Goal: Task Accomplishment & Management: Manage account settings

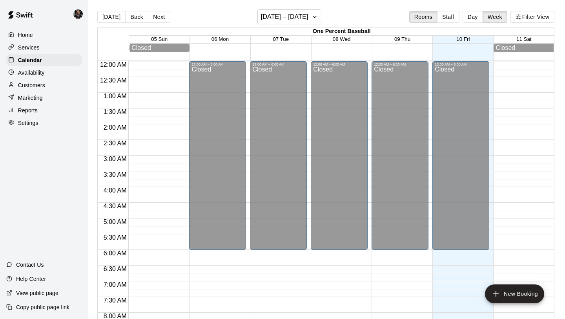
scroll to position [411, 0]
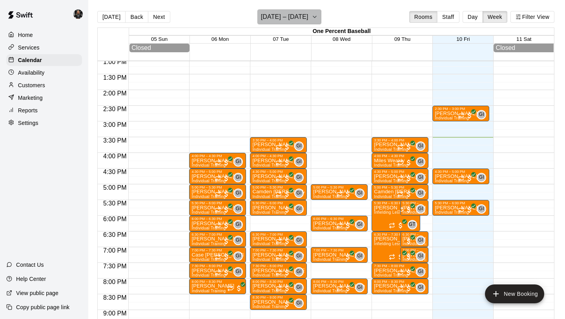
click at [293, 22] on h6 "[DATE] – [DATE]" at bounding box center [285, 16] width 48 height 11
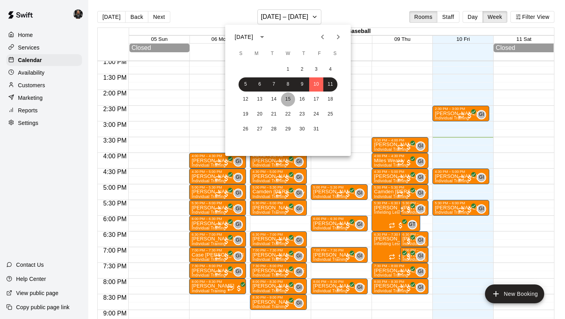
click at [289, 95] on button "15" at bounding box center [288, 99] width 14 height 14
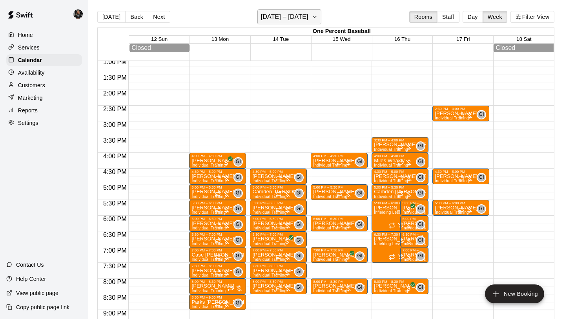
click at [293, 19] on h6 "[DATE] – [DATE]" at bounding box center [285, 16] width 48 height 11
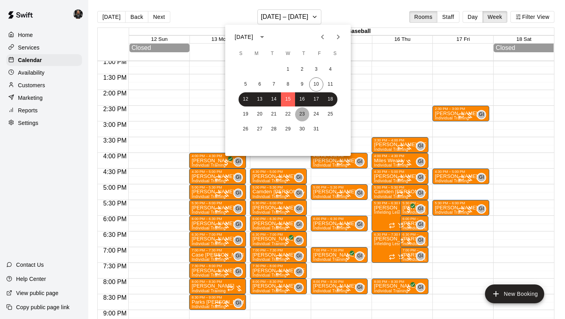
click at [302, 108] on button "23" at bounding box center [302, 114] width 14 height 14
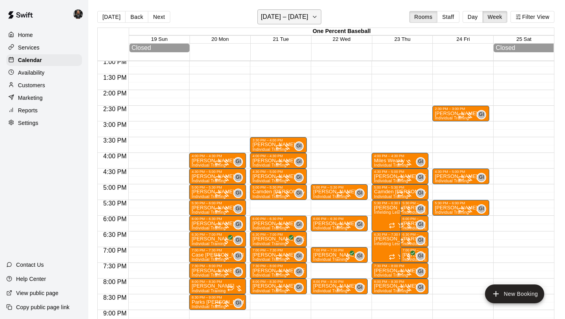
click at [280, 9] on button "[DATE] – [DATE]" at bounding box center [290, 16] width 64 height 15
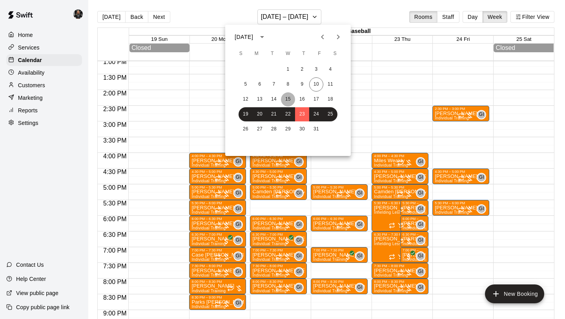
click at [286, 99] on button "15" at bounding box center [288, 99] width 14 height 14
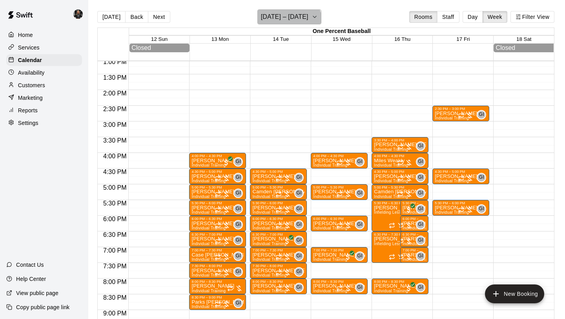
click at [285, 24] on button "[DATE] – [DATE]" at bounding box center [290, 16] width 64 height 15
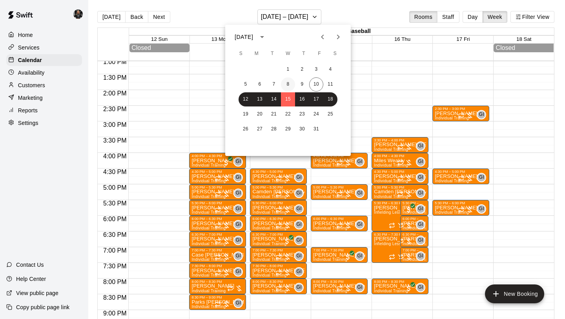
click at [287, 85] on button "8" at bounding box center [288, 84] width 14 height 14
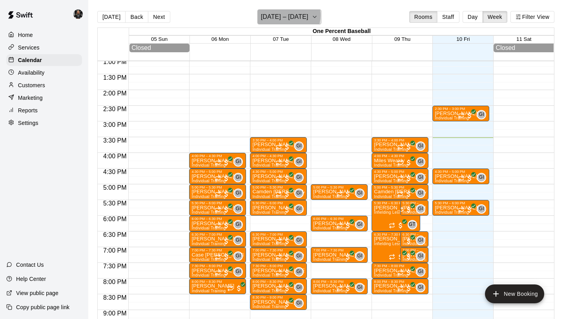
click at [284, 15] on h6 "[DATE] – [DATE]" at bounding box center [285, 16] width 48 height 11
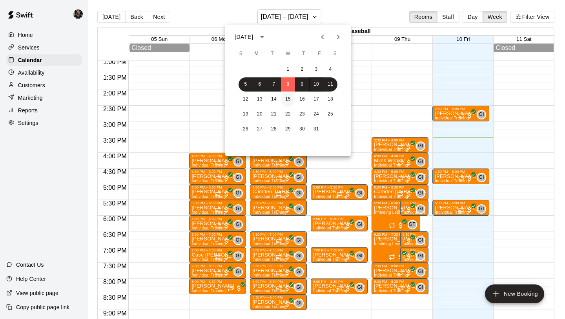
click at [287, 98] on button "15" at bounding box center [288, 99] width 14 height 14
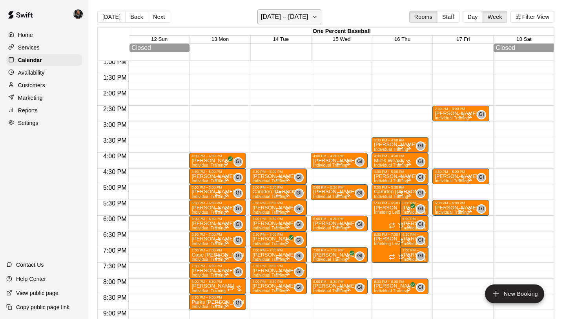
click at [289, 20] on h6 "[DATE] – [DATE]" at bounding box center [285, 16] width 48 height 11
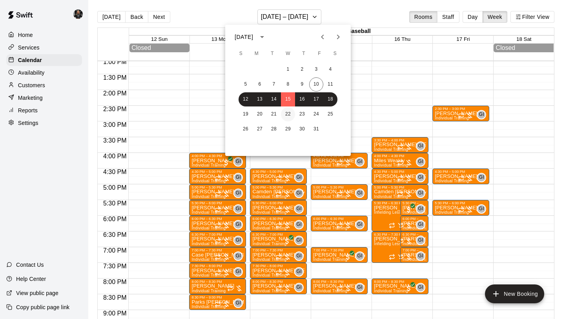
click at [285, 112] on button "22" at bounding box center [288, 114] width 14 height 14
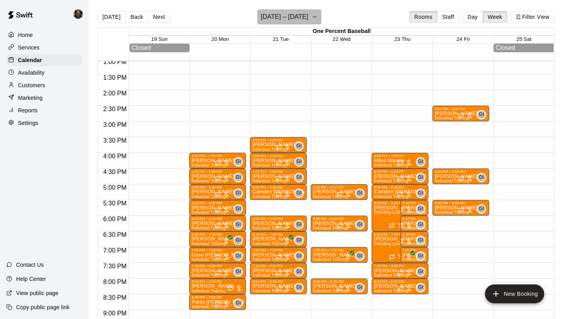
click at [294, 23] on button "[DATE] – [DATE]" at bounding box center [290, 16] width 64 height 15
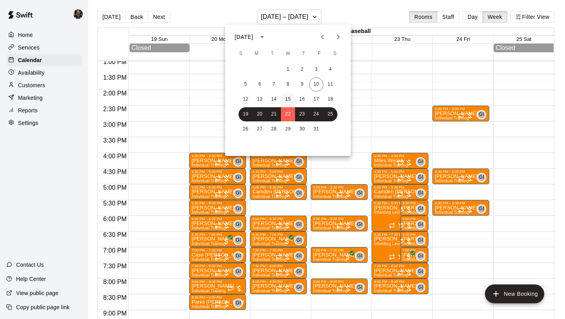
click at [287, 99] on button "15" at bounding box center [288, 99] width 14 height 14
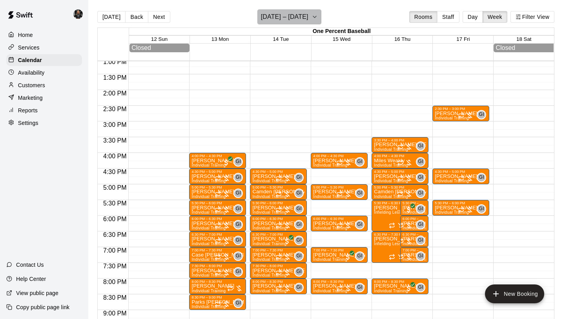
click at [302, 22] on h6 "[DATE] – [DATE]" at bounding box center [285, 16] width 48 height 11
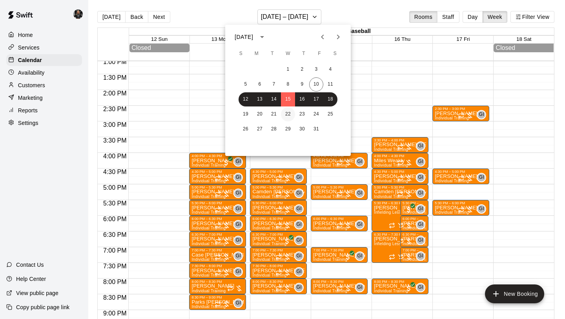
click at [290, 116] on button "22" at bounding box center [288, 114] width 14 height 14
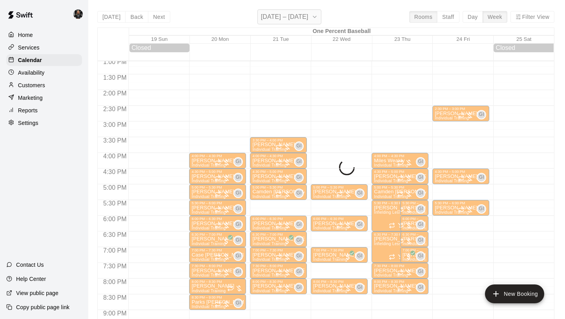
click at [296, 16] on h6 "[DATE] – [DATE]" at bounding box center [285, 16] width 48 height 11
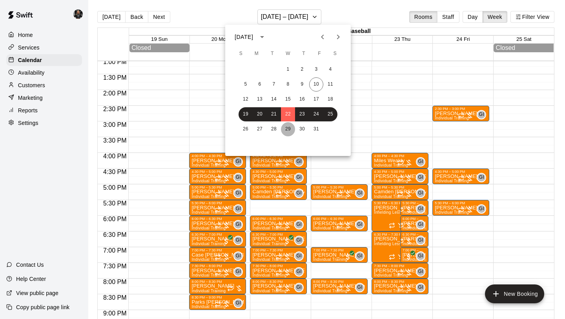
click at [286, 128] on button "29" at bounding box center [288, 129] width 14 height 14
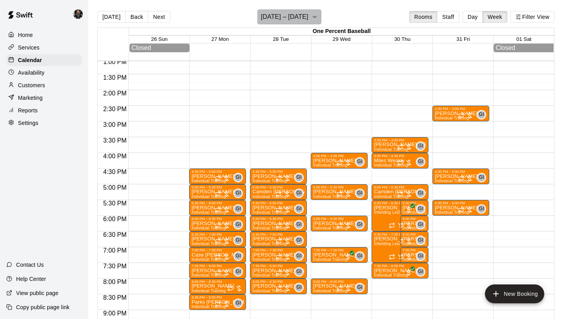
click at [294, 18] on h6 "[DATE] – [DATE]" at bounding box center [285, 16] width 48 height 11
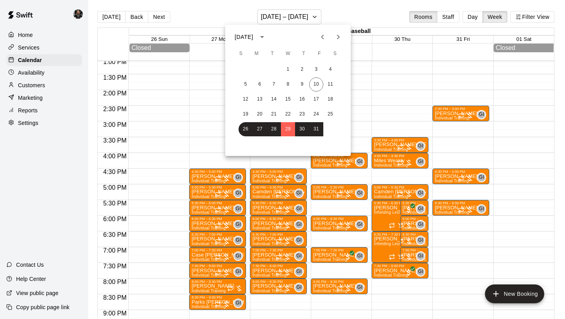
click at [336, 40] on icon "Next month" at bounding box center [338, 36] width 9 height 9
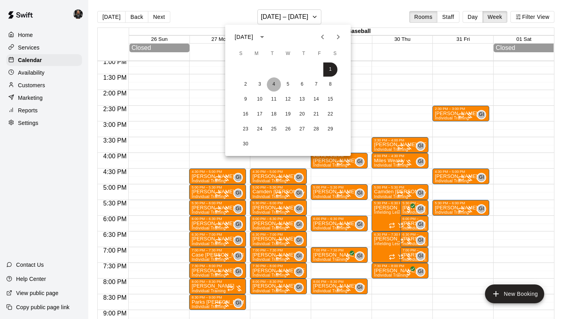
click at [276, 89] on button "4" at bounding box center [274, 84] width 14 height 14
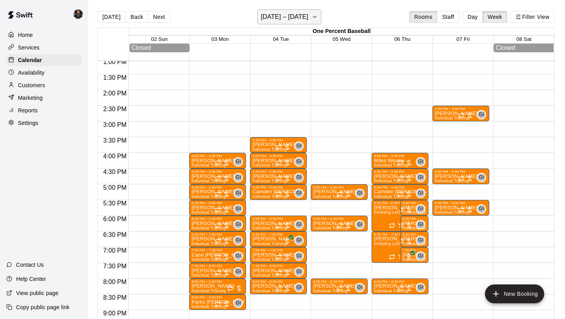
click at [283, 18] on h6 "[DATE] – [DATE]" at bounding box center [285, 16] width 48 height 11
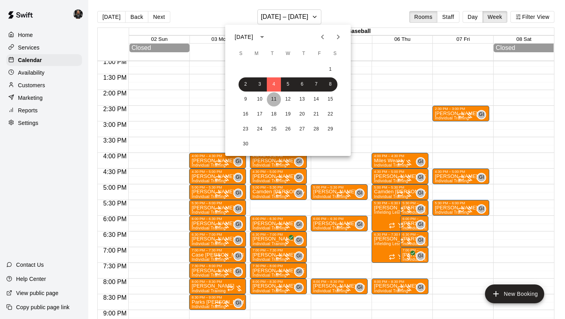
click at [279, 100] on button "11" at bounding box center [274, 99] width 14 height 14
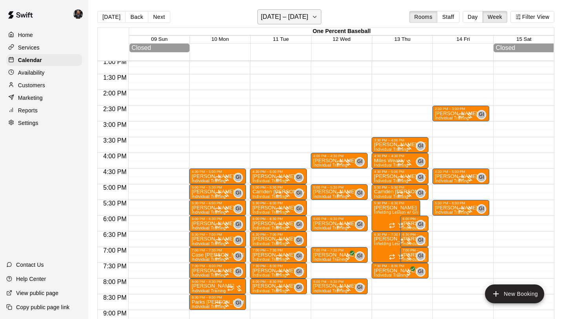
click at [318, 19] on icon "button" at bounding box center [315, 16] width 6 height 9
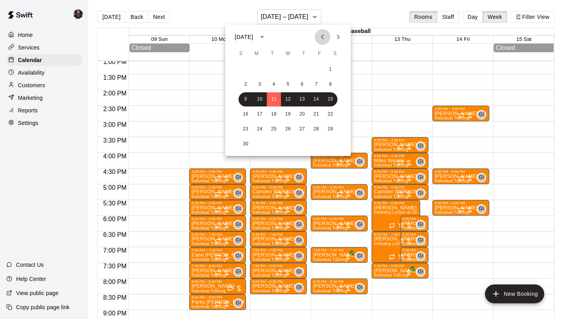
click at [322, 38] on icon "Previous month" at bounding box center [322, 36] width 9 height 9
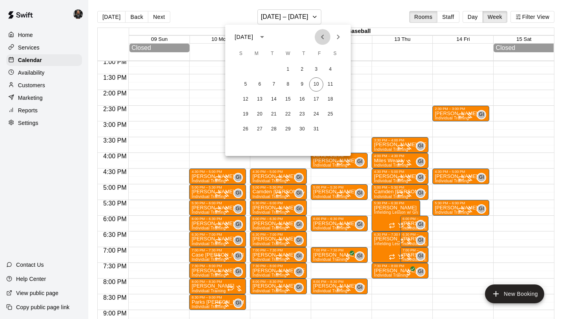
click at [325, 38] on icon "Previous month" at bounding box center [322, 36] width 9 height 9
click at [335, 40] on icon "Next month" at bounding box center [338, 36] width 9 height 9
click at [291, 100] on button "15" at bounding box center [288, 99] width 14 height 14
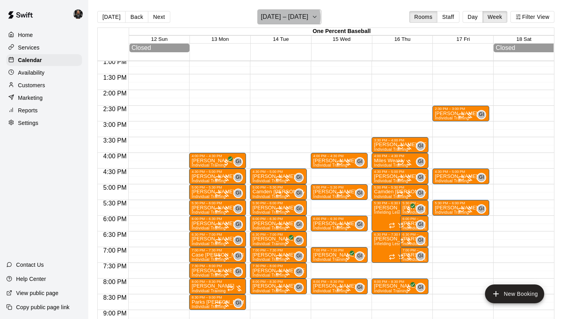
click at [288, 17] on h6 "[DATE] – [DATE]" at bounding box center [285, 16] width 48 height 11
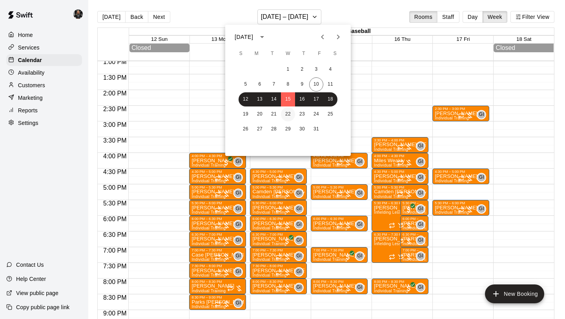
click at [284, 115] on button "22" at bounding box center [288, 114] width 14 height 14
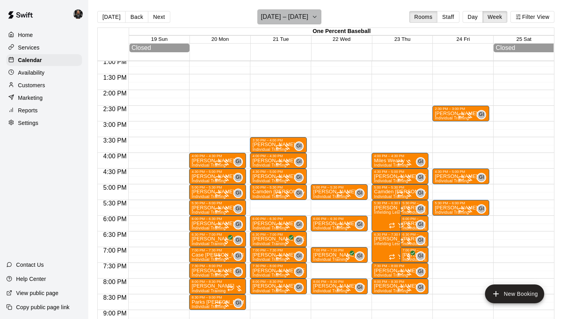
click at [292, 16] on h6 "[DATE] – [DATE]" at bounding box center [285, 16] width 48 height 11
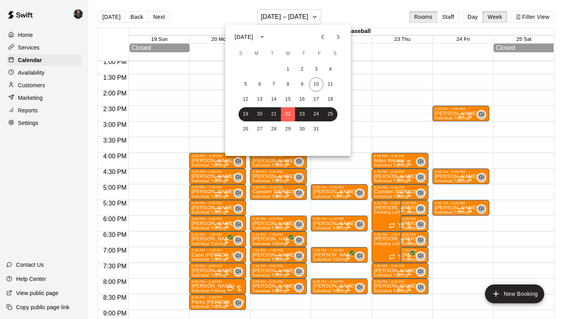
click at [338, 33] on icon "Next month" at bounding box center [338, 36] width 9 height 9
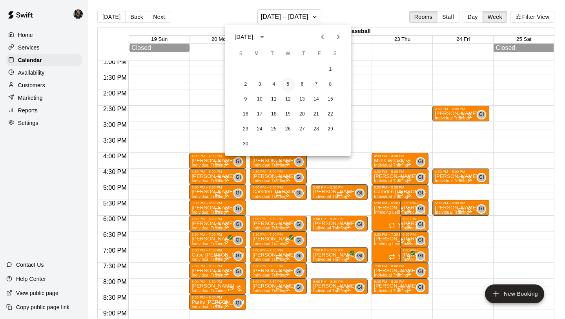
click at [287, 85] on button "5" at bounding box center [288, 84] width 14 height 14
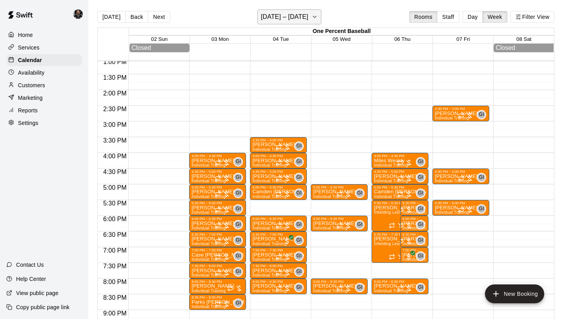
click at [287, 14] on h6 "[DATE] – [DATE]" at bounding box center [285, 16] width 48 height 11
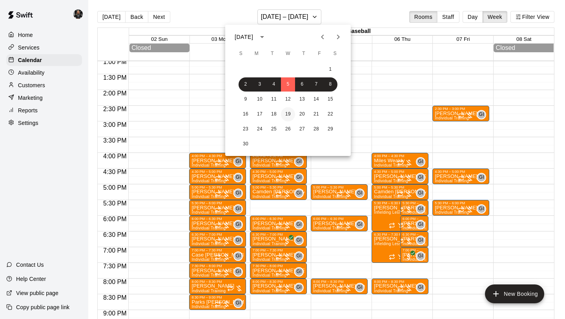
click at [288, 116] on button "19" at bounding box center [288, 114] width 14 height 14
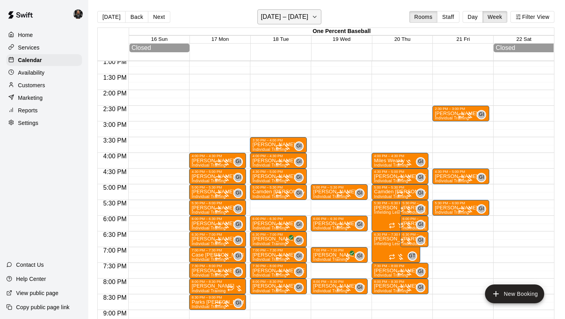
click at [286, 18] on h6 "[DATE] – [DATE]" at bounding box center [285, 16] width 48 height 11
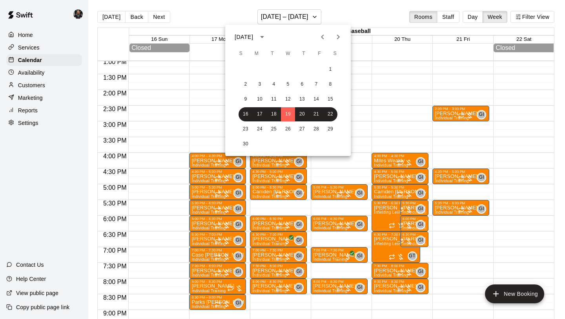
click at [323, 39] on icon "Previous month" at bounding box center [322, 36] width 9 height 9
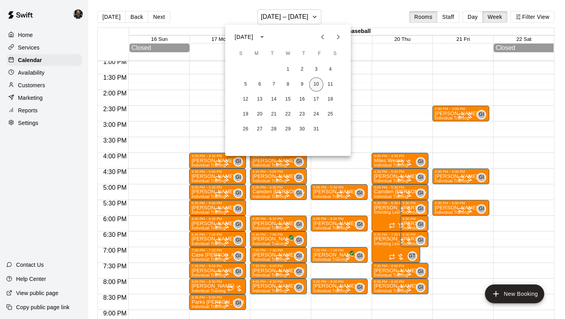
click at [313, 84] on button "10" at bounding box center [316, 84] width 14 height 14
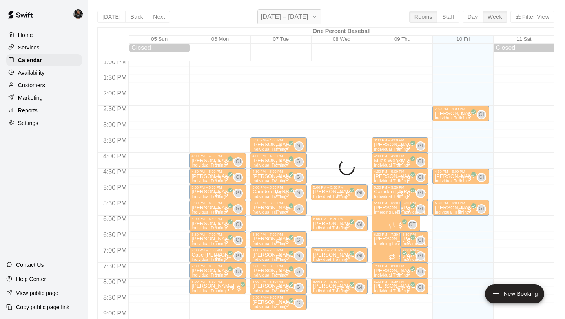
click at [293, 16] on h6 "[DATE] – [DATE]" at bounding box center [285, 16] width 48 height 11
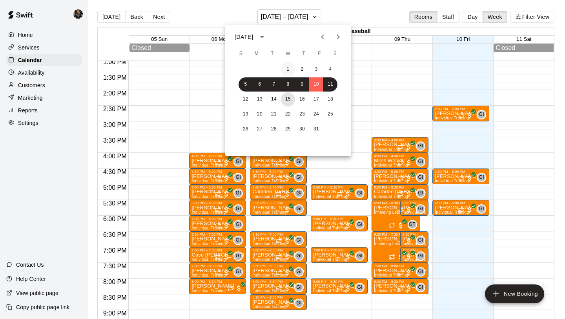
click at [287, 102] on button "15" at bounding box center [288, 99] width 14 height 14
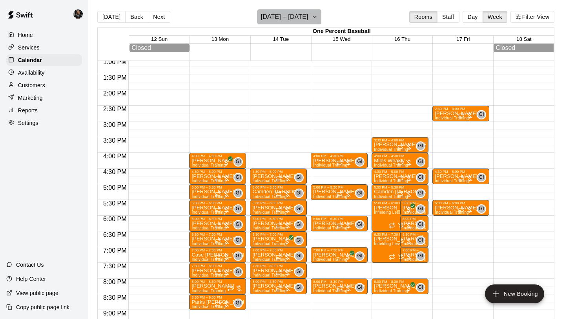
click at [289, 20] on h6 "[DATE] – [DATE]" at bounding box center [285, 16] width 48 height 11
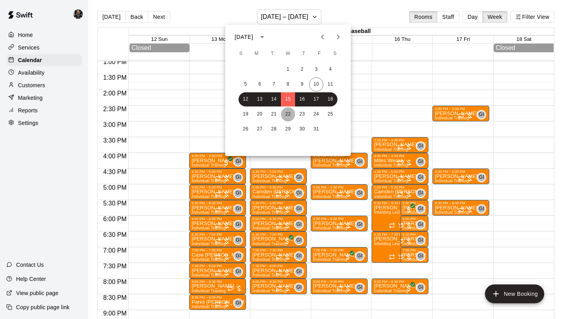
click at [288, 112] on button "22" at bounding box center [288, 114] width 14 height 14
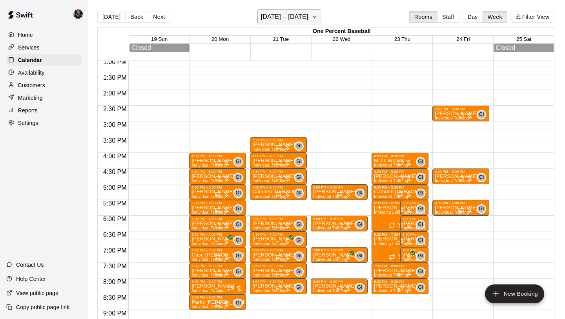
click at [280, 16] on h6 "[DATE] – [DATE]" at bounding box center [285, 16] width 48 height 11
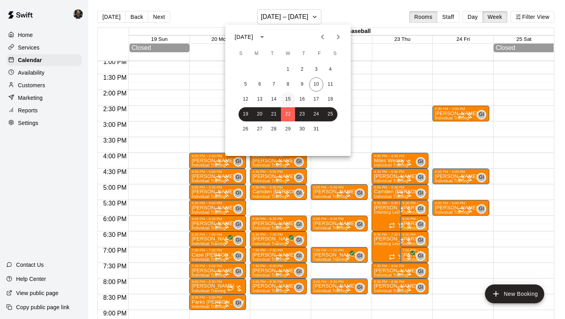
click at [289, 102] on button "15" at bounding box center [288, 99] width 14 height 14
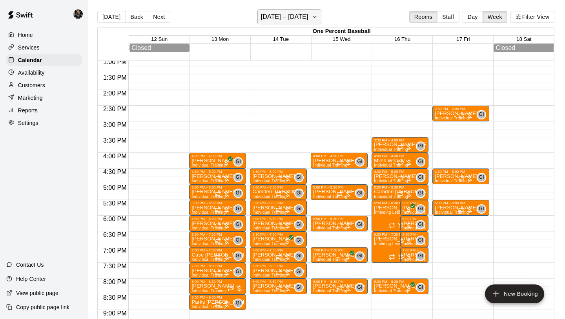
click at [278, 20] on h6 "[DATE] – [DATE]" at bounding box center [285, 16] width 48 height 11
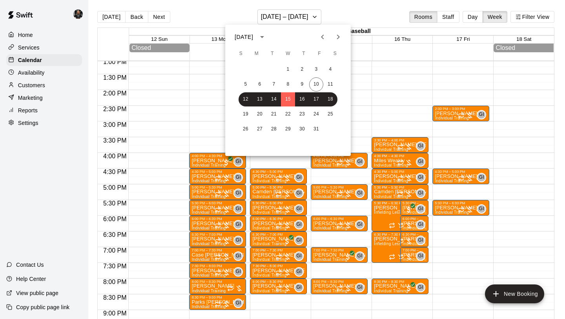
click at [386, 98] on div at bounding box center [282, 159] width 565 height 319
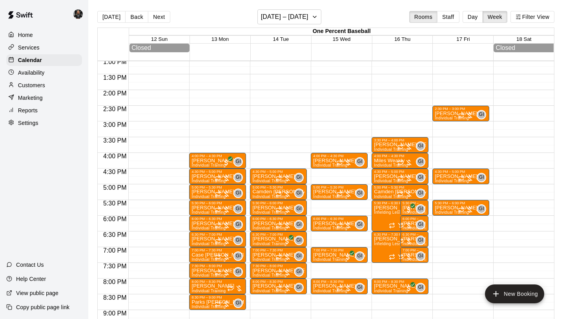
click at [387, 137] on div "12:00 AM – 6:00 AM Closed 3:30 PM – 4:00 PM [PERSON_NAME] [PERSON_NAME] Individ…" at bounding box center [400, 27] width 57 height 754
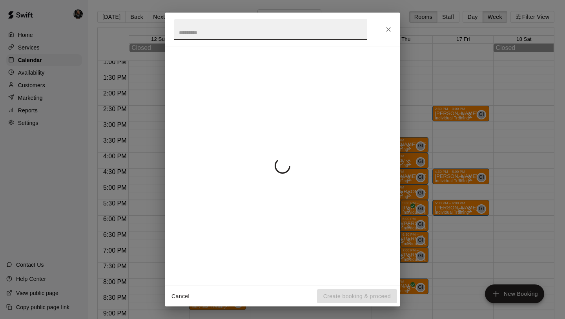
click at [385, 143] on div at bounding box center [282, 166] width 217 height 226
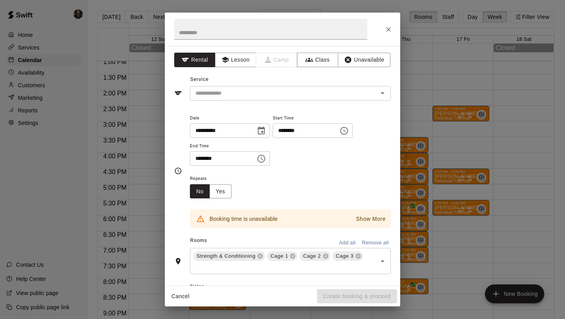
click at [266, 133] on icon "Choose date, selected date is Oct 16, 2025" at bounding box center [261, 130] width 9 height 9
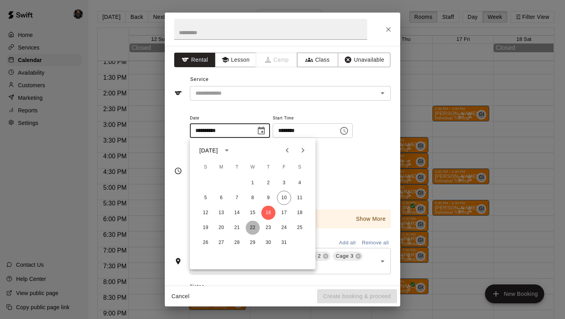
click at [251, 230] on button "22" at bounding box center [253, 228] width 14 height 14
type input "**********"
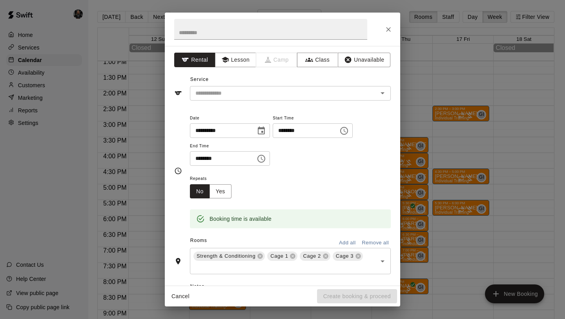
click at [349, 131] on icon "Choose time, selected time is 3:15 PM" at bounding box center [344, 130] width 9 height 9
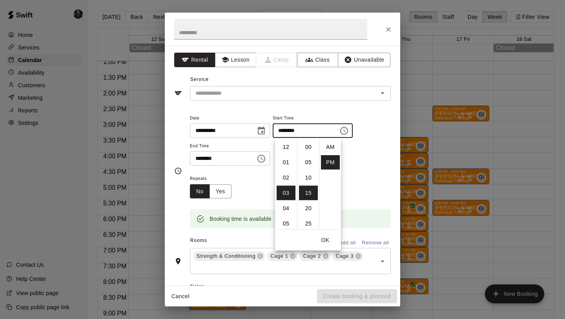
scroll to position [14, 0]
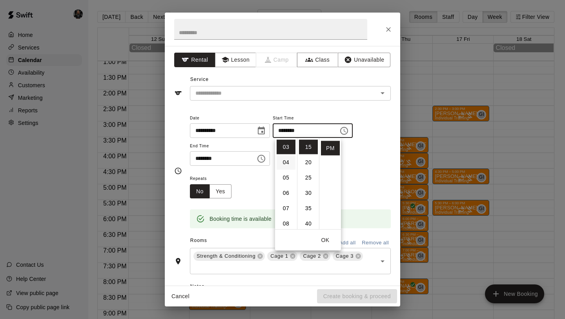
click at [290, 157] on li "04" at bounding box center [286, 162] width 19 height 15
click at [307, 148] on li "00" at bounding box center [308, 147] width 19 height 15
type input "********"
click at [266, 158] on icon "Choose time, selected time is 3:45 PM" at bounding box center [261, 158] width 9 height 9
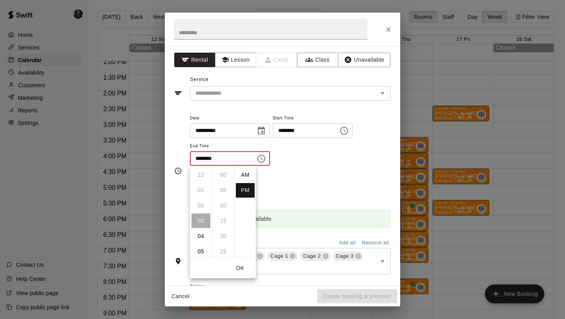
scroll to position [14, 0]
click at [201, 190] on li "04" at bounding box center [201, 190] width 19 height 15
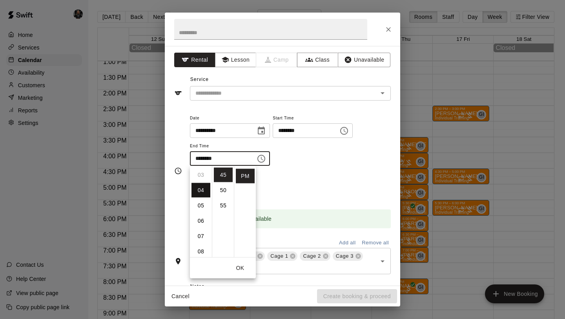
scroll to position [61, 0]
click at [223, 221] on li "30" at bounding box center [223, 220] width 19 height 15
type input "********"
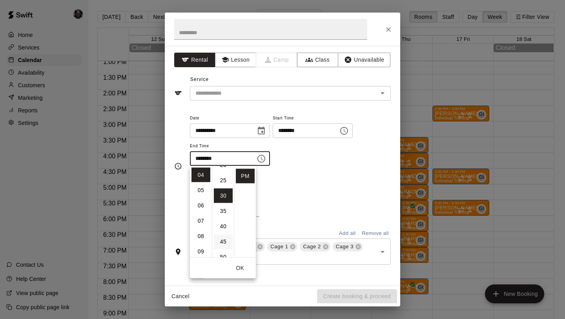
scroll to position [92, 0]
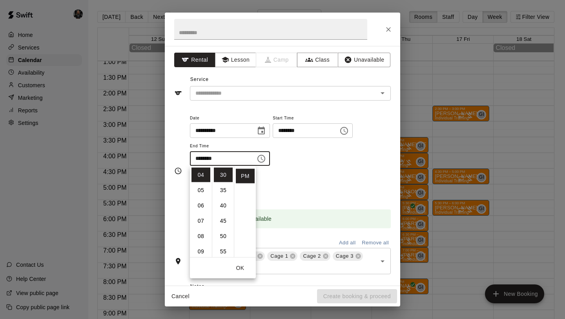
click at [313, 190] on div "Repeats No Yes" at bounding box center [290, 186] width 201 height 25
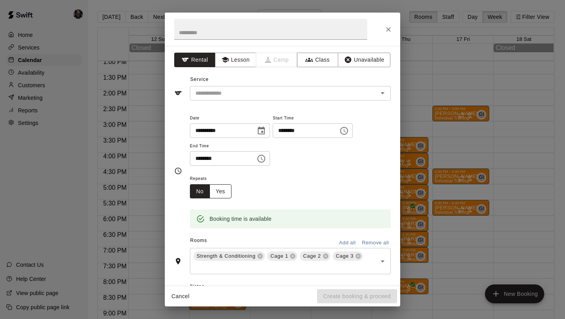
click at [220, 191] on button "Yes" at bounding box center [221, 191] width 22 height 15
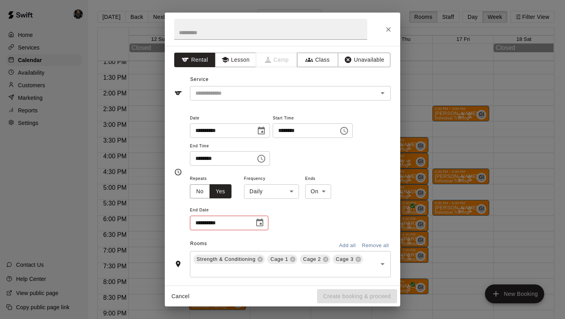
click at [286, 193] on body "Home Services Calendar Availability Customers Marketing Reports Settings Contac…" at bounding box center [282, 165] width 565 height 331
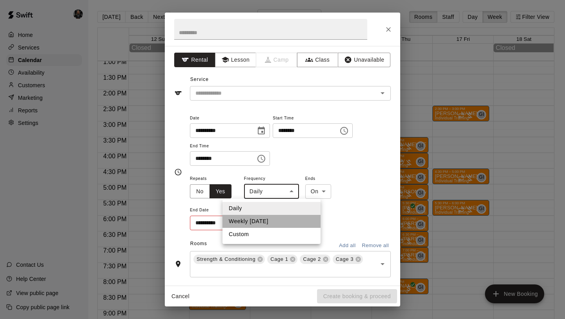
click at [280, 216] on li "Weekly [DATE]" at bounding box center [272, 221] width 98 height 13
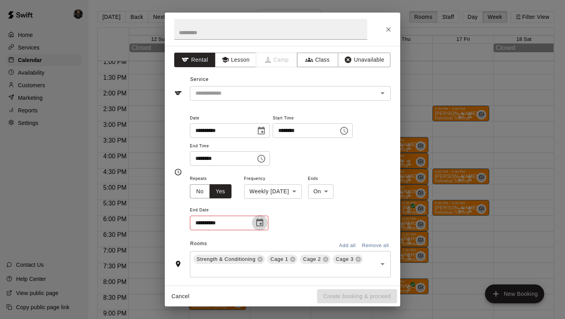
click at [261, 221] on icon "Choose date" at bounding box center [259, 222] width 7 height 8
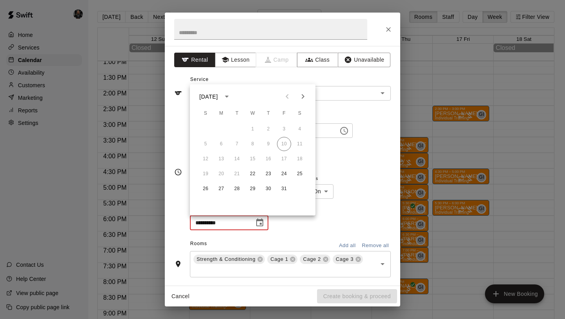
click at [320, 161] on div "**********" at bounding box center [290, 139] width 201 height 53
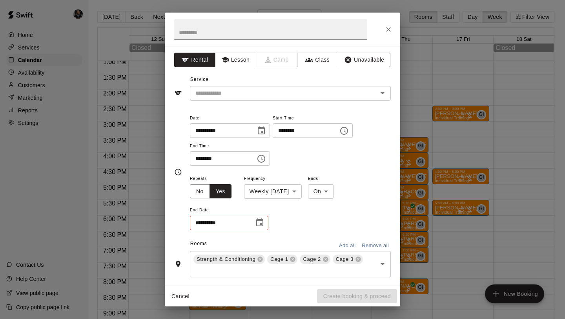
click at [316, 190] on body "Home Services Calendar Availability Customers Marketing Reports Settings Contac…" at bounding box center [282, 165] width 565 height 331
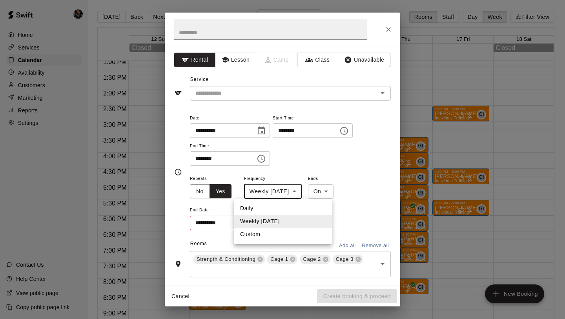
click at [279, 228] on li "Custom" at bounding box center [283, 234] width 98 height 13
type input "******"
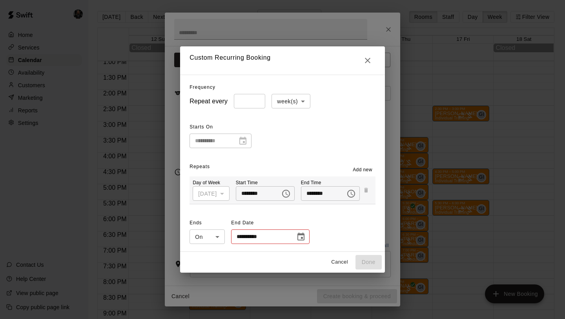
click at [289, 227] on span "End Date" at bounding box center [270, 223] width 79 height 13
type input "*"
click at [250, 99] on input "*" at bounding box center [249, 101] width 31 height 15
click at [296, 236] on icon "Choose date" at bounding box center [300, 236] width 9 height 9
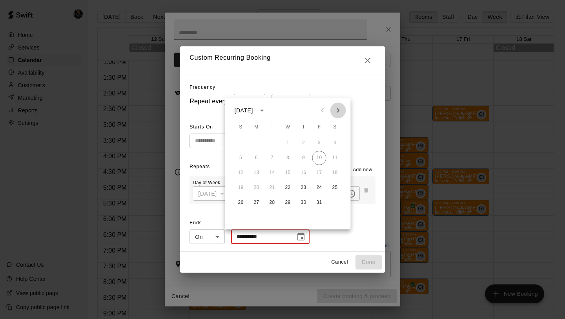
click at [339, 109] on icon "Next month" at bounding box center [338, 110] width 9 height 9
click at [289, 171] on button "17" at bounding box center [288, 173] width 14 height 14
type input "**********"
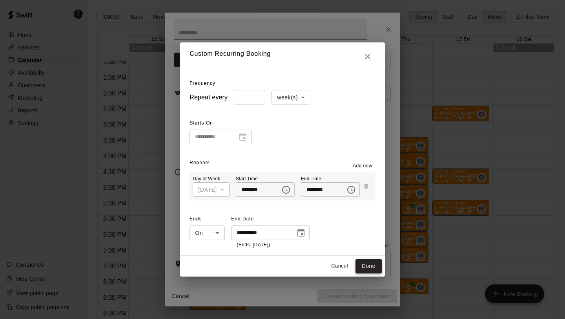
click at [373, 263] on button "Done" at bounding box center [369, 266] width 26 height 15
type input "**********"
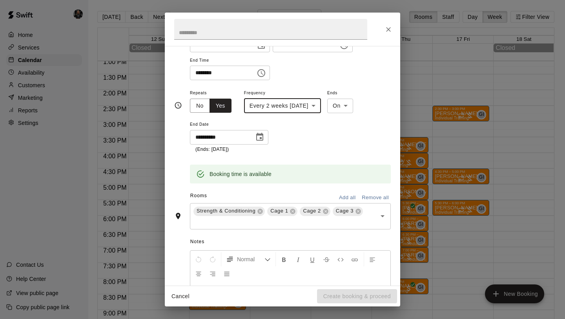
scroll to position [86, 0]
click at [260, 213] on icon at bounding box center [260, 210] width 5 height 5
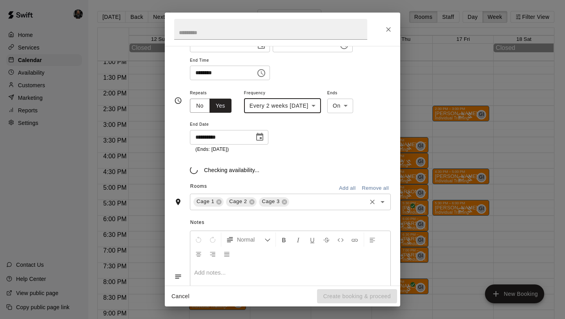
scroll to position [81, 0]
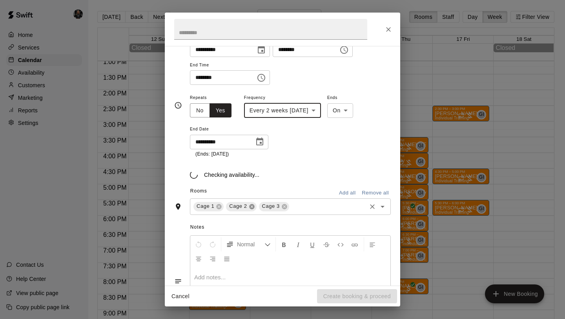
click at [252, 207] on icon at bounding box center [252, 206] width 6 height 6
click at [252, 207] on div "Cage 3" at bounding box center [241, 206] width 30 height 9
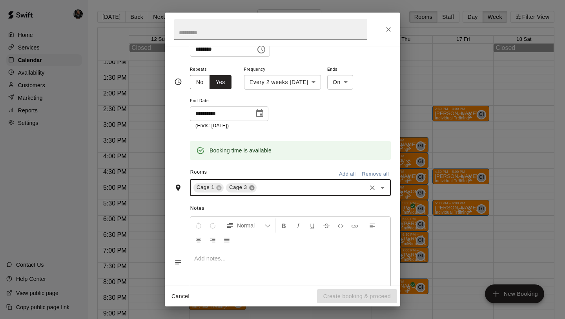
click at [251, 187] on icon at bounding box center [251, 187] width 5 height 5
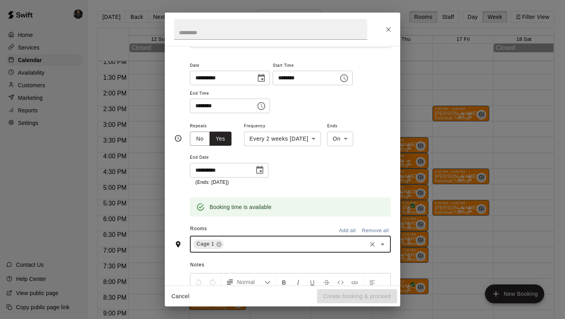
scroll to position [0, 0]
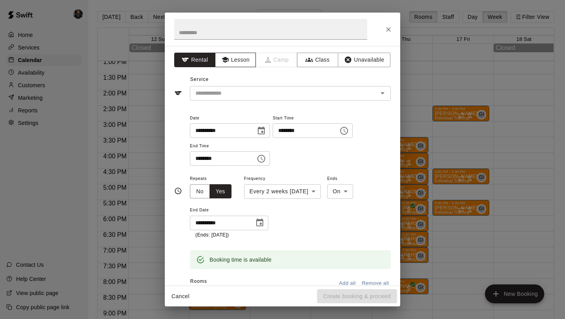
click at [232, 59] on button "Lesson" at bounding box center [235, 60] width 41 height 15
click at [237, 92] on input "text" at bounding box center [278, 93] width 173 height 10
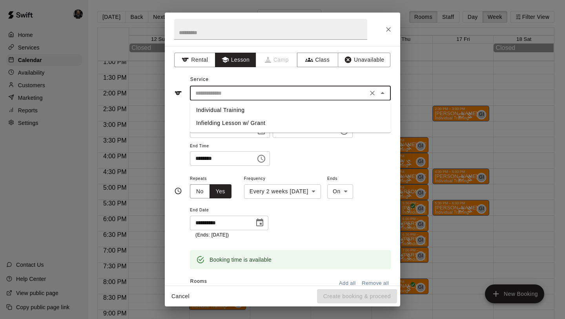
click at [246, 109] on li "Individual Training" at bounding box center [290, 110] width 201 height 13
type input "**********"
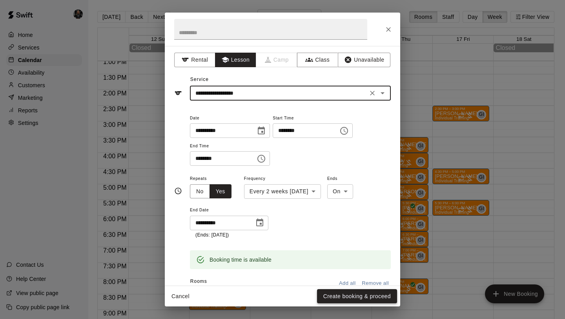
click at [374, 301] on button "Create booking & proceed" at bounding box center [357, 296] width 80 height 15
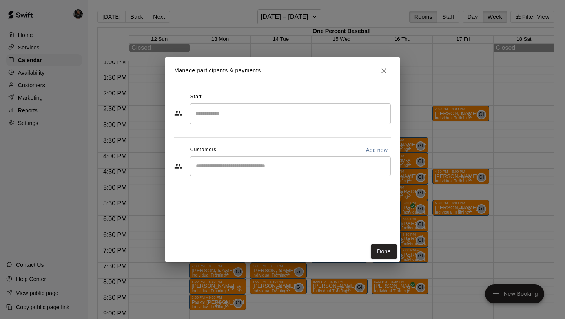
click at [385, 73] on icon "Close" at bounding box center [384, 71] width 8 height 8
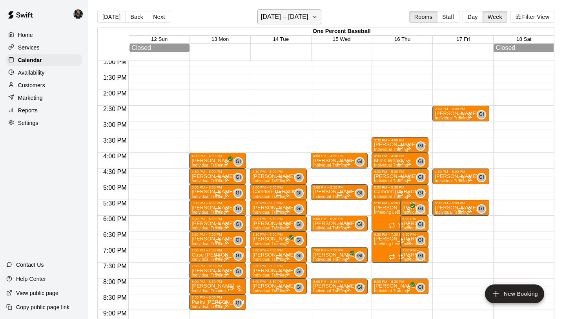
click at [290, 21] on h6 "[DATE] – [DATE]" at bounding box center [285, 16] width 48 height 11
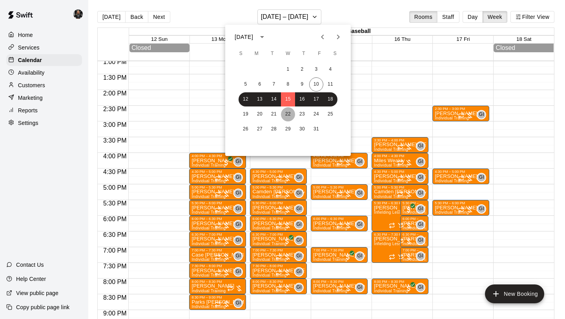
click at [291, 111] on button "22" at bounding box center [288, 114] width 14 height 14
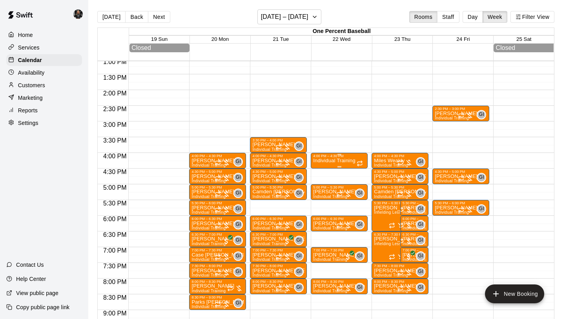
click at [335, 161] on p "Individual Training" at bounding box center [334, 161] width 42 height 0
click at [319, 207] on icon "delete" at bounding box center [321, 206] width 5 height 7
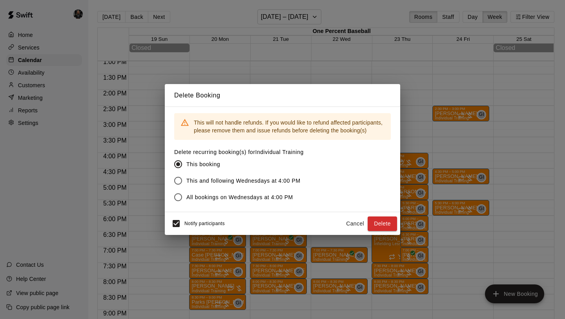
click at [377, 224] on button "Delete" at bounding box center [382, 223] width 29 height 15
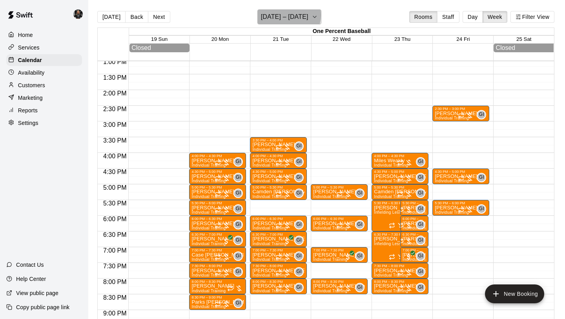
click at [286, 15] on h6 "[DATE] – [DATE]" at bounding box center [285, 16] width 48 height 11
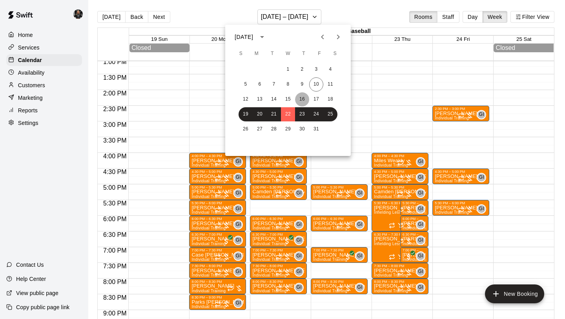
click at [301, 100] on button "16" at bounding box center [302, 99] width 14 height 14
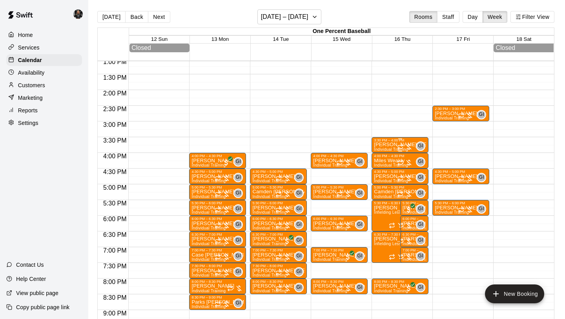
click at [386, 144] on p "[PERSON_NAME] [PERSON_NAME]" at bounding box center [400, 144] width 52 height 0
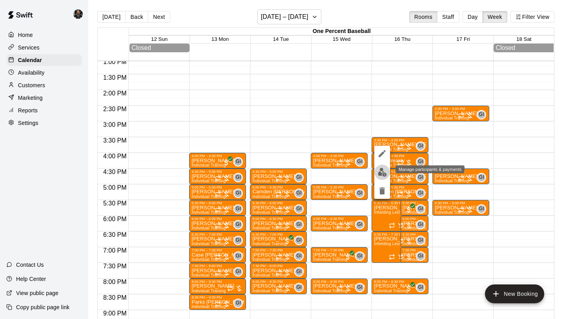
click at [381, 176] on button "edit" at bounding box center [383, 172] width 16 height 15
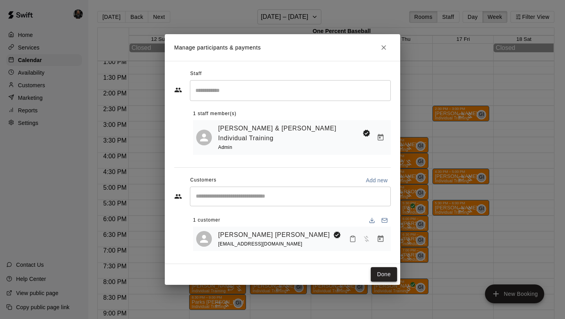
click at [378, 267] on button "Done" at bounding box center [384, 274] width 26 height 15
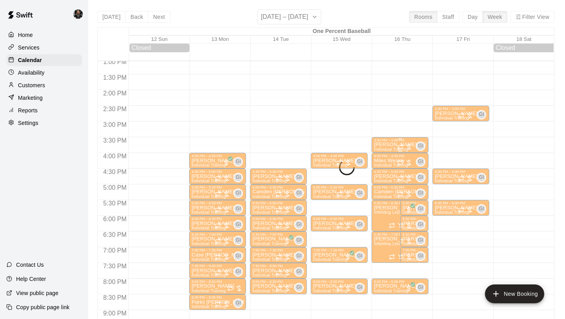
click at [397, 146] on icon "Recurring event" at bounding box center [400, 147] width 6 height 6
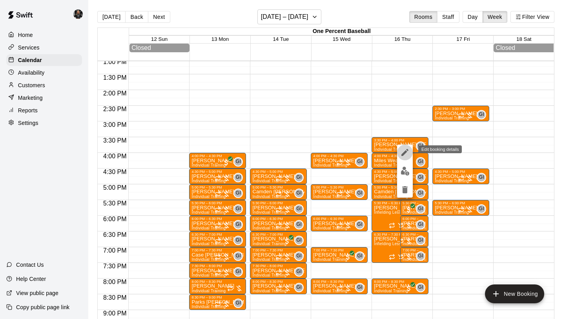
click at [401, 152] on icon "edit" at bounding box center [404, 152] width 9 height 9
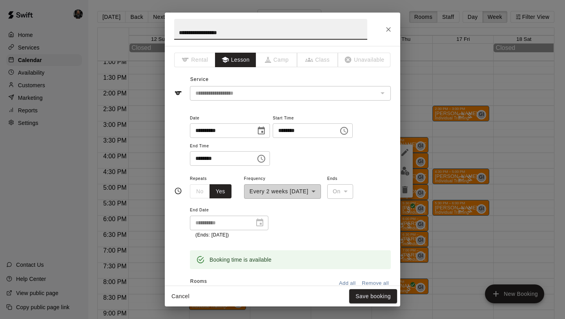
click at [261, 132] on icon "Choose date, selected date is Oct 16, 2025" at bounding box center [261, 130] width 9 height 9
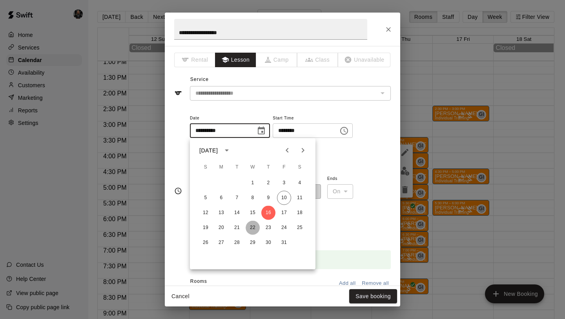
click at [256, 228] on button "22" at bounding box center [253, 228] width 14 height 14
type input "**********"
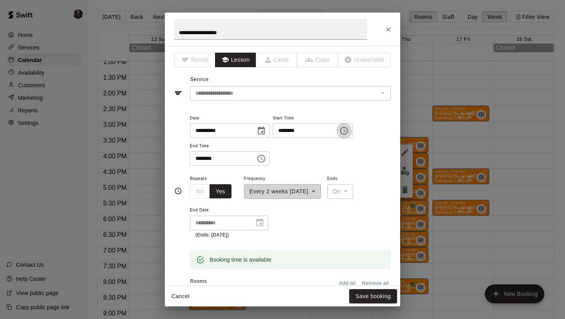
click at [347, 130] on icon "Choose time, selected time is 3:30 PM" at bounding box center [344, 130] width 9 height 9
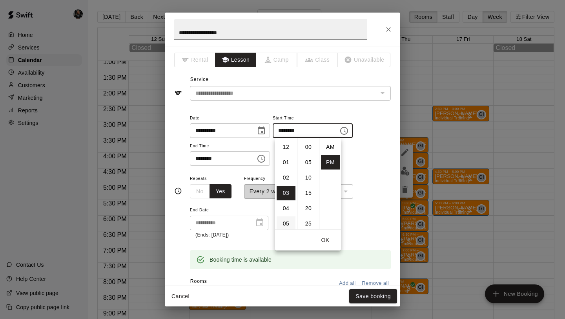
scroll to position [14, 0]
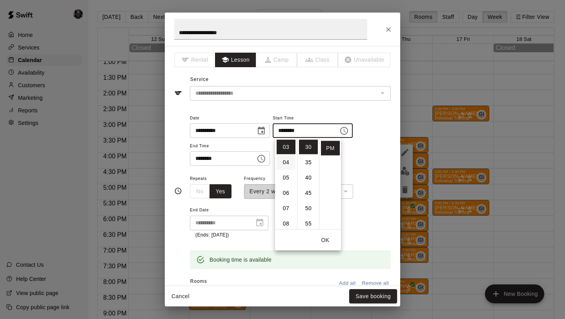
click at [287, 165] on li "04" at bounding box center [286, 162] width 19 height 15
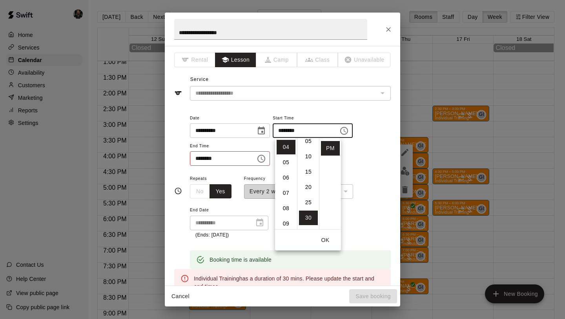
scroll to position [0, 0]
click at [304, 141] on li "00" at bounding box center [308, 147] width 19 height 15
type input "********"
click at [263, 159] on icon "Choose time, selected time is 4:00 PM" at bounding box center [262, 159] width 2 height 4
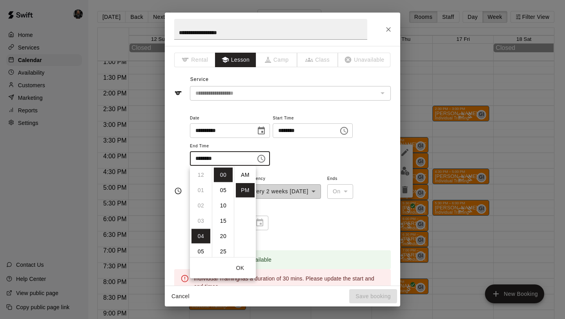
scroll to position [14, 0]
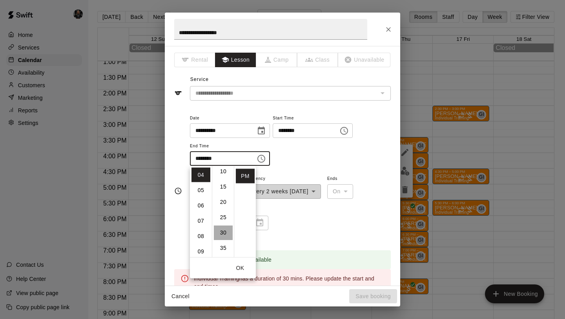
click at [221, 229] on li "30" at bounding box center [223, 232] width 19 height 15
type input "********"
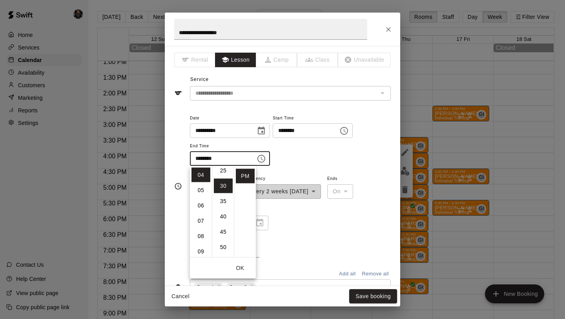
scroll to position [92, 0]
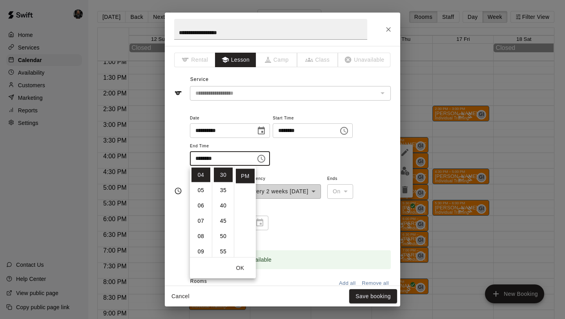
click at [316, 238] on div "**********" at bounding box center [290, 206] width 201 height 65
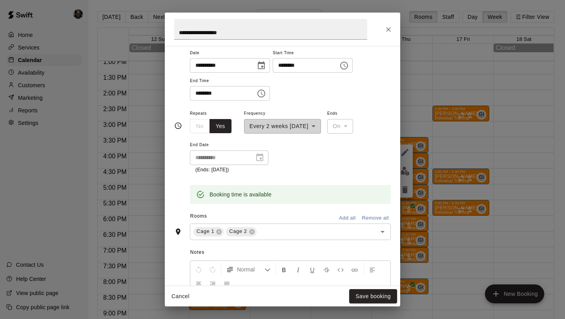
scroll to position [65, 0]
click at [253, 232] on icon at bounding box center [251, 231] width 5 height 5
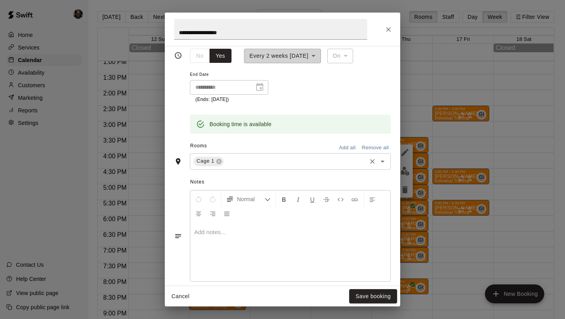
scroll to position [243, 0]
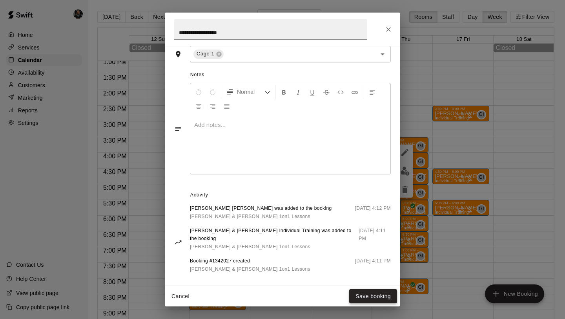
click at [385, 296] on button "Save booking" at bounding box center [373, 296] width 48 height 15
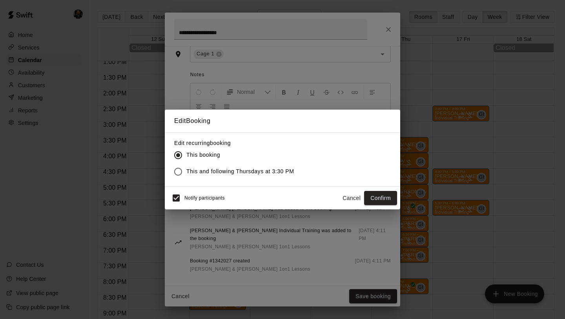
click at [210, 174] on span "This and following Thursdays at 3:30 PM" at bounding box center [240, 171] width 108 height 8
click at [375, 198] on button "Confirm" at bounding box center [380, 198] width 33 height 15
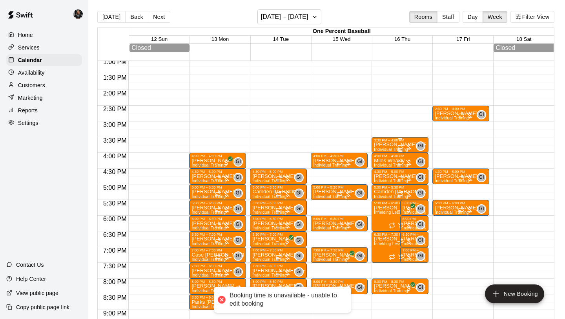
click at [389, 144] on p "[PERSON_NAME] [PERSON_NAME]" at bounding box center [400, 144] width 52 height 0
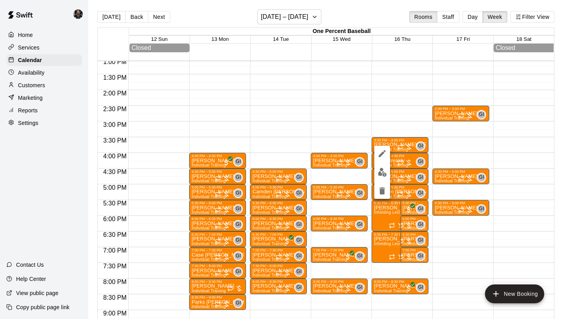
click at [380, 191] on icon "delete" at bounding box center [382, 190] width 5 height 7
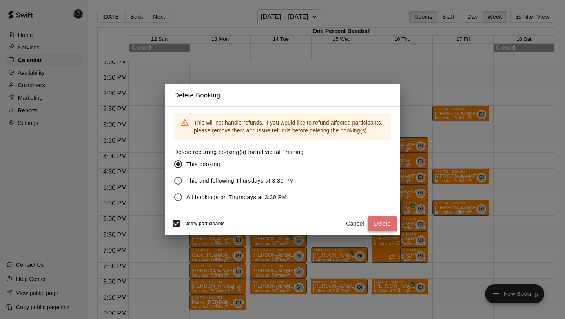
click at [388, 223] on button "Delete" at bounding box center [382, 223] width 29 height 15
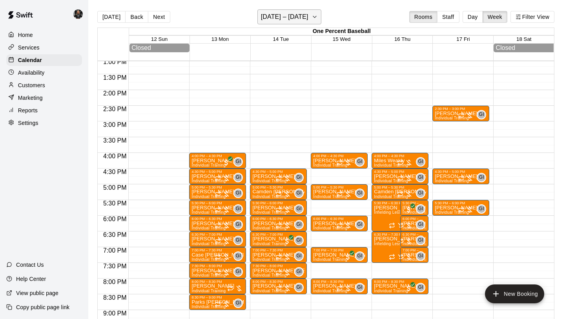
click at [274, 24] on button "[DATE] – [DATE]" at bounding box center [290, 16] width 64 height 15
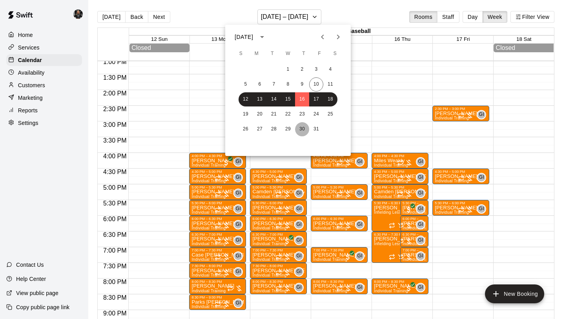
click at [303, 132] on button "30" at bounding box center [302, 129] width 14 height 14
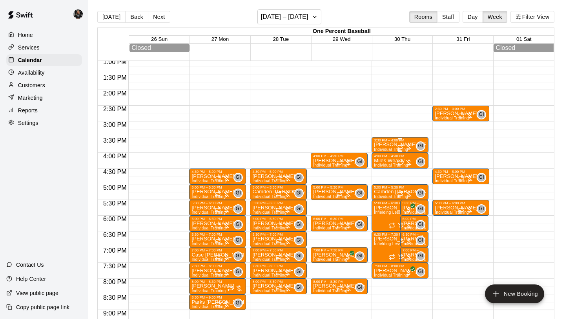
click at [406, 146] on div at bounding box center [405, 147] width 16 height 8
click at [402, 188] on icon "delete" at bounding box center [404, 188] width 9 height 9
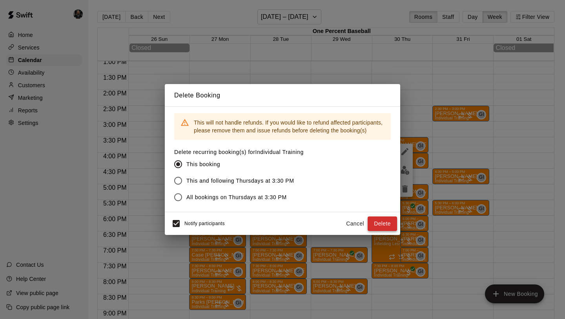
click at [376, 230] on button "Delete" at bounding box center [382, 223] width 29 height 15
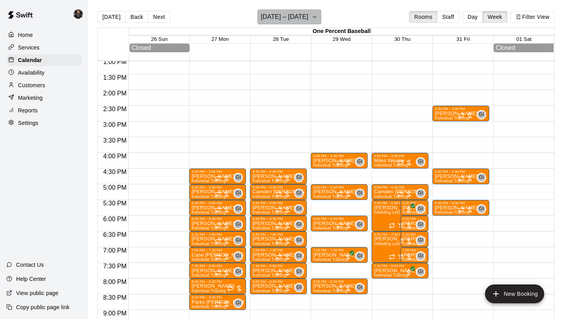
click at [288, 16] on h6 "[DATE] – [DATE]" at bounding box center [285, 16] width 48 height 11
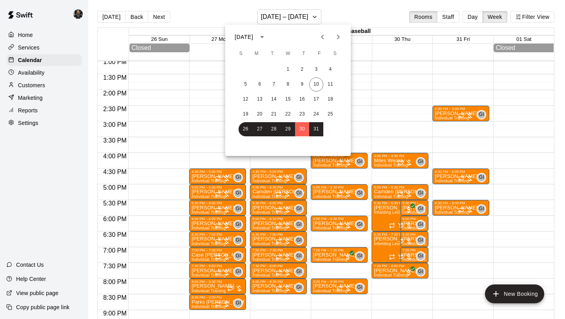
click at [338, 32] on icon "Next month" at bounding box center [338, 36] width 9 height 9
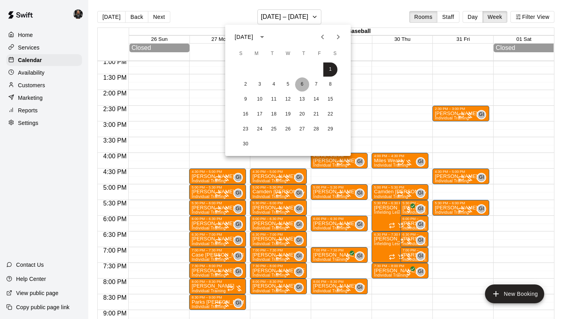
click at [299, 89] on button "6" at bounding box center [302, 84] width 14 height 14
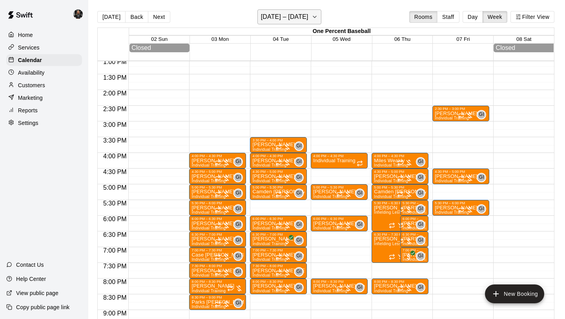
click at [284, 17] on h6 "[DATE] – [DATE]" at bounding box center [285, 16] width 48 height 11
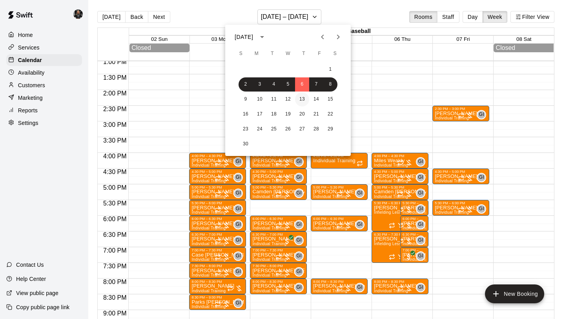
click at [300, 96] on button "13" at bounding box center [302, 99] width 14 height 14
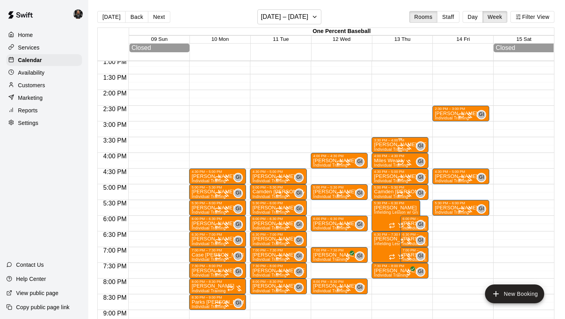
click at [380, 144] on p "[PERSON_NAME] [PERSON_NAME]" at bounding box center [400, 144] width 52 height 0
click at [379, 193] on icon "delete" at bounding box center [382, 190] width 9 height 9
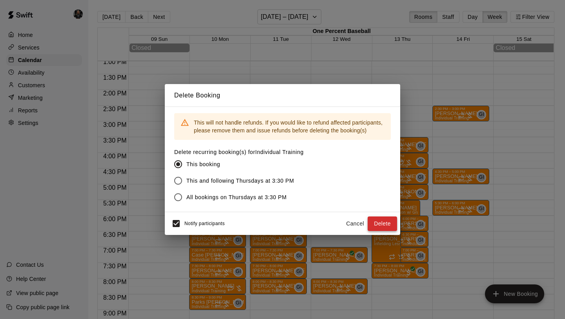
click at [381, 220] on button "Delete" at bounding box center [382, 223] width 29 height 15
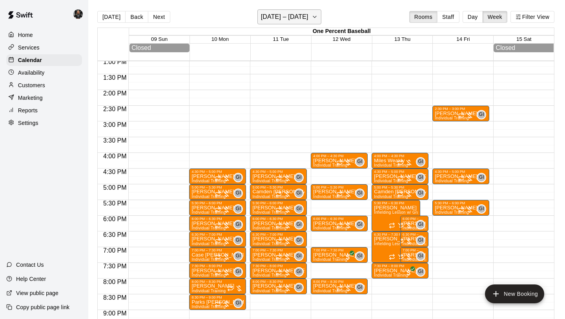
click at [293, 21] on h6 "[DATE] – [DATE]" at bounding box center [285, 16] width 48 height 11
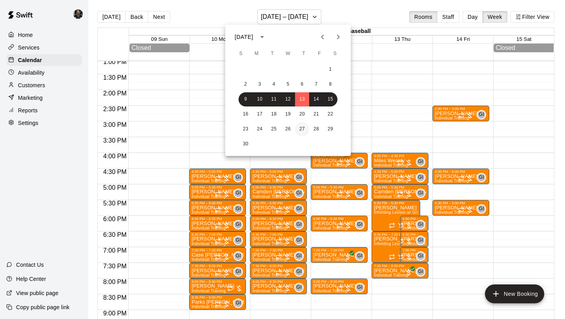
click at [300, 130] on button "27" at bounding box center [302, 129] width 14 height 14
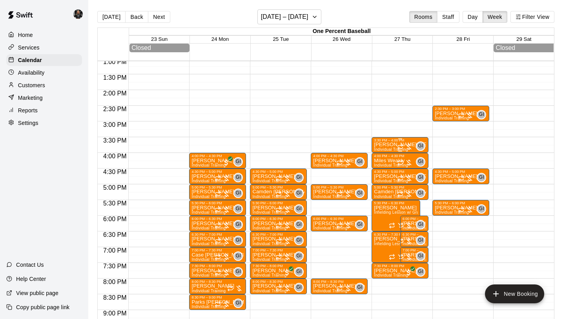
click at [389, 144] on p "[PERSON_NAME] [PERSON_NAME]" at bounding box center [400, 144] width 52 height 0
click at [382, 191] on icon "delete" at bounding box center [382, 190] width 5 height 7
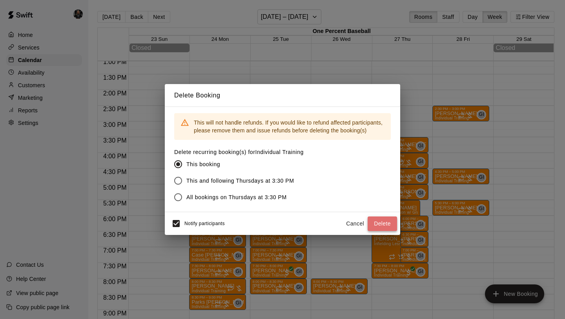
click at [378, 219] on button "Delete" at bounding box center [382, 223] width 29 height 15
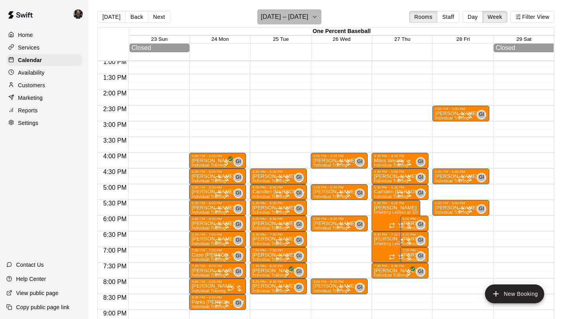
click at [309, 21] on button "[DATE] – [DATE]" at bounding box center [290, 16] width 64 height 15
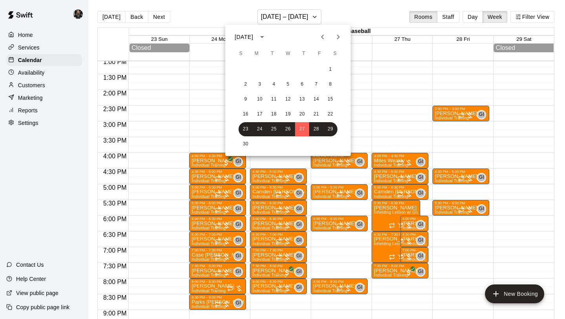
click at [338, 39] on icon "Next month" at bounding box center [338, 36] width 9 height 9
click at [302, 69] on button "4" at bounding box center [302, 69] width 14 height 14
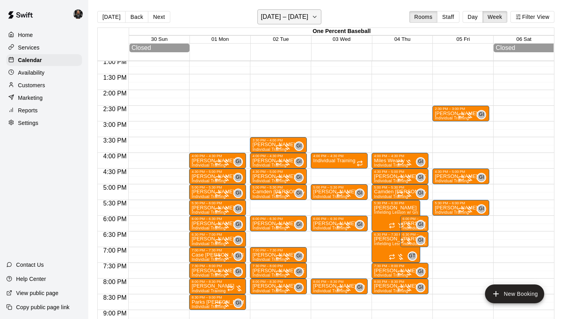
click at [294, 19] on h6 "[DATE] – [DATE]" at bounding box center [285, 16] width 48 height 11
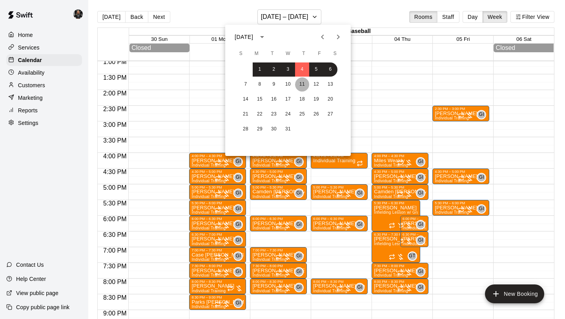
click at [303, 87] on button "11" at bounding box center [302, 84] width 14 height 14
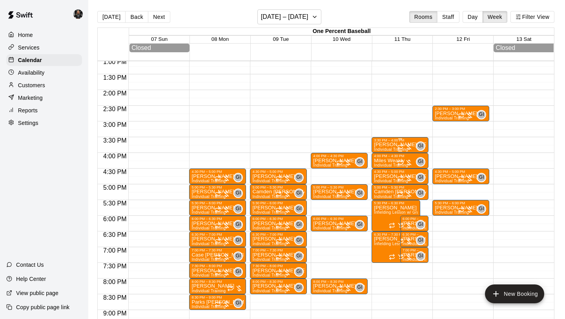
click at [388, 144] on p "[PERSON_NAME] [PERSON_NAME]" at bounding box center [400, 144] width 52 height 0
click at [381, 193] on icon "delete" at bounding box center [382, 190] width 5 height 7
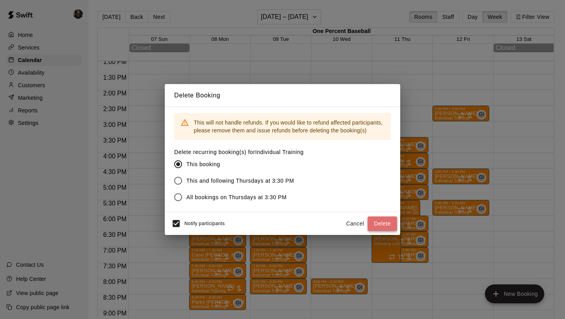
click at [388, 221] on button "Delete" at bounding box center [382, 223] width 29 height 15
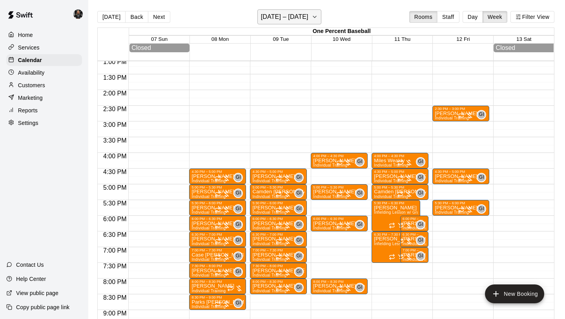
click at [287, 21] on h6 "[DATE] – [DATE]" at bounding box center [285, 16] width 48 height 11
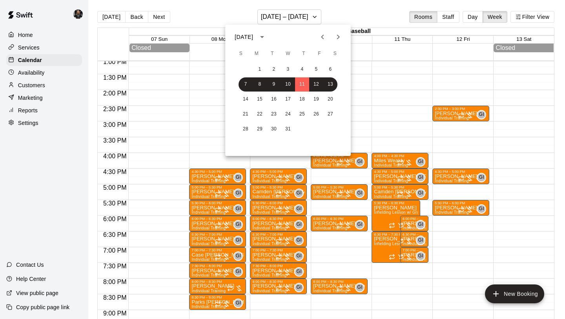
click at [294, 110] on div "21 22 23 24 25 26 27" at bounding box center [288, 114] width 126 height 14
click at [290, 111] on button "24" at bounding box center [288, 114] width 14 height 14
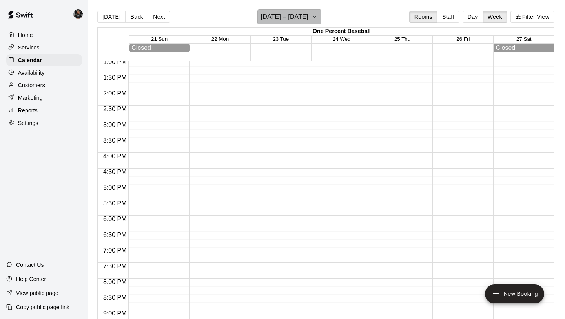
click at [305, 14] on h6 "[DATE] – [DATE]" at bounding box center [285, 16] width 48 height 11
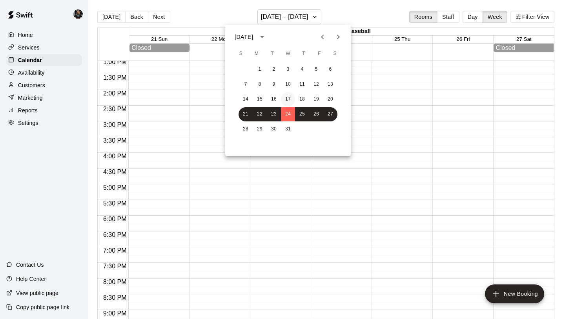
click at [291, 101] on button "17" at bounding box center [288, 99] width 14 height 14
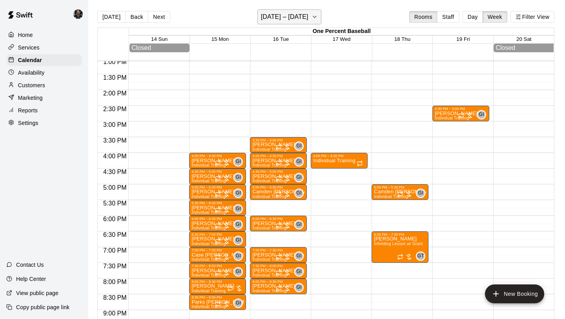
click at [303, 18] on h6 "[DATE] – [DATE]" at bounding box center [285, 16] width 48 height 11
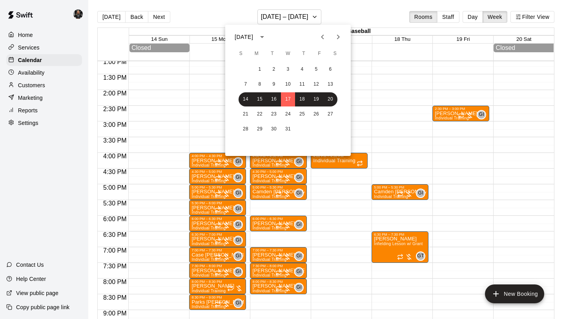
click at [358, 160] on div at bounding box center [282, 159] width 565 height 319
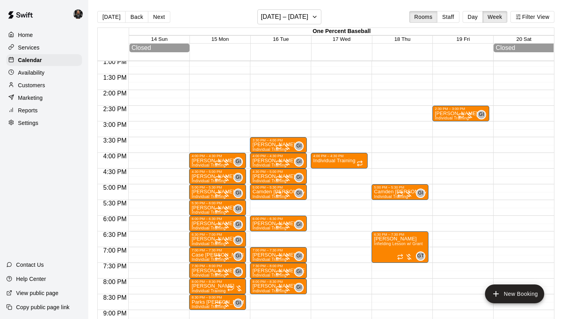
click at [358, 160] on div at bounding box center [361, 163] width 8 height 8
click at [364, 205] on icon "delete" at bounding box center [364, 204] width 5 height 7
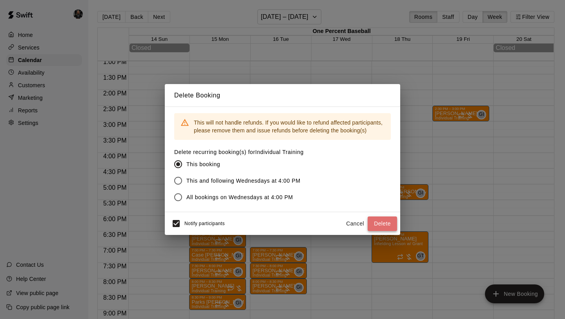
click at [378, 224] on button "Delete" at bounding box center [382, 223] width 29 height 15
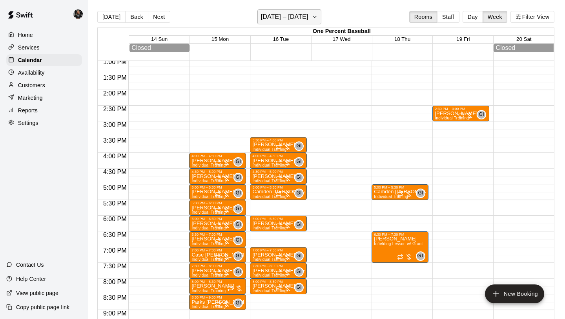
click at [302, 23] on button "[DATE] – [DATE]" at bounding box center [290, 16] width 64 height 15
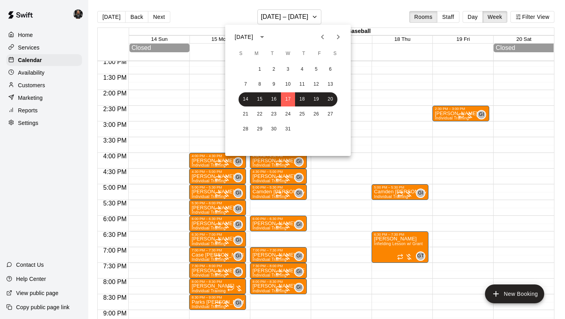
click at [324, 36] on icon "Previous month" at bounding box center [322, 36] width 9 height 9
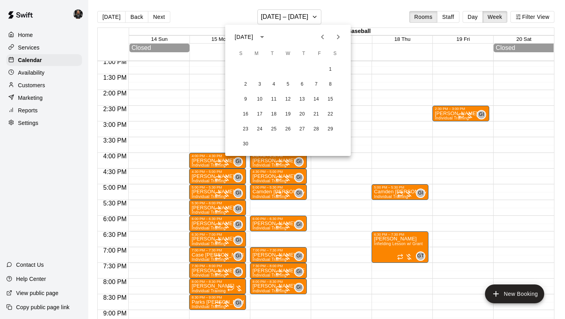
click at [323, 34] on icon "Previous month" at bounding box center [322, 36] width 9 height 9
click at [303, 101] on button "16" at bounding box center [302, 99] width 14 height 14
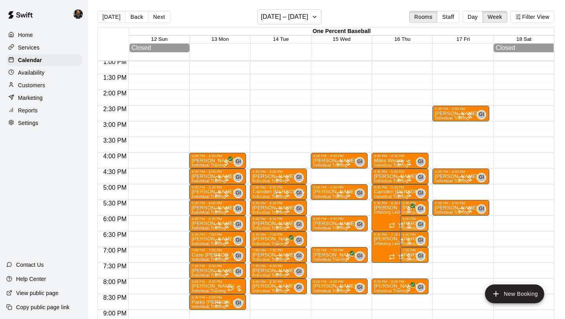
click at [389, 142] on div "12:00 AM – 6:00 AM Closed 4:00 PM – 4:30 PM Miles Weakly Individual Training GI…" at bounding box center [400, 27] width 57 height 754
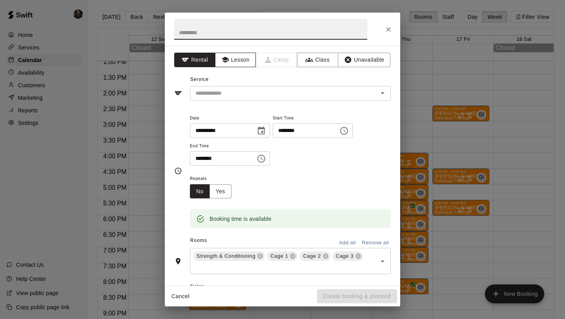
click at [240, 61] on button "Lesson" at bounding box center [235, 60] width 41 height 15
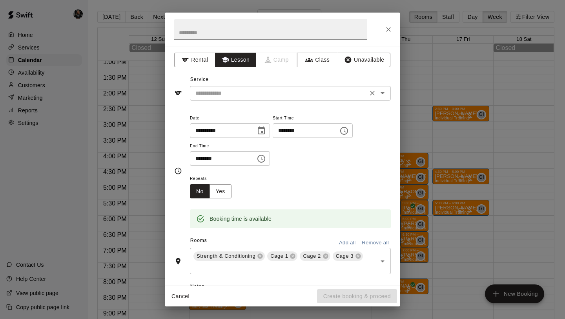
click at [252, 89] on input "text" at bounding box center [278, 93] width 173 height 10
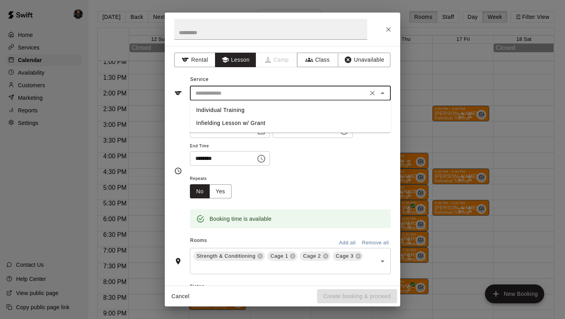
click at [254, 110] on li "Individual Training" at bounding box center [290, 110] width 201 height 13
type input "**********"
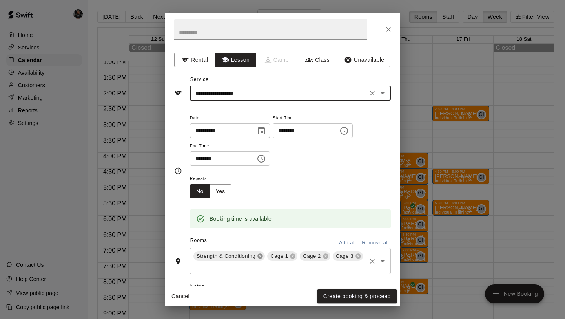
click at [260, 256] on icon at bounding box center [260, 256] width 6 height 6
click at [253, 256] on icon at bounding box center [251, 256] width 5 height 5
click at [252, 256] on icon at bounding box center [251, 256] width 5 height 5
click at [338, 298] on button "Create booking & proceed" at bounding box center [357, 296] width 80 height 15
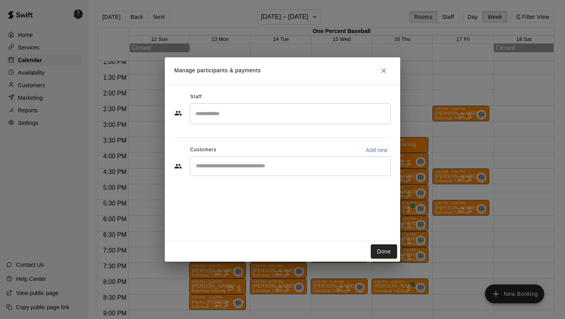
click at [257, 121] on div "​" at bounding box center [290, 113] width 201 height 21
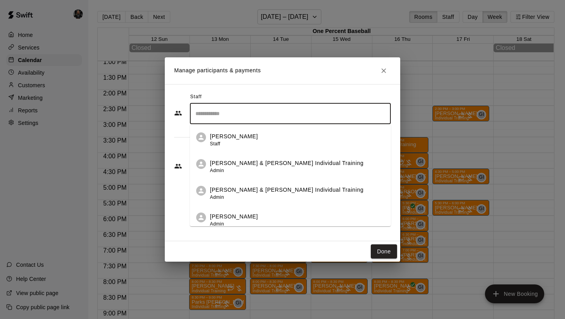
click at [267, 193] on p "[PERSON_NAME] & [PERSON_NAME] Individual Training" at bounding box center [287, 190] width 154 height 8
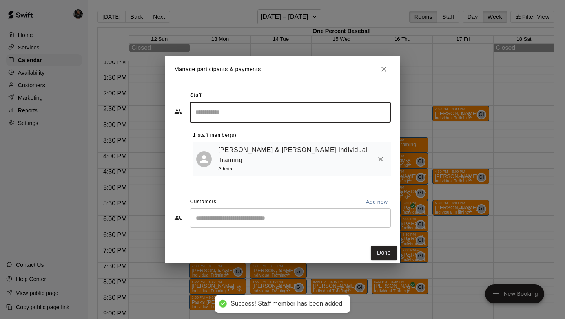
click at [243, 208] on div "​" at bounding box center [290, 218] width 201 height 20
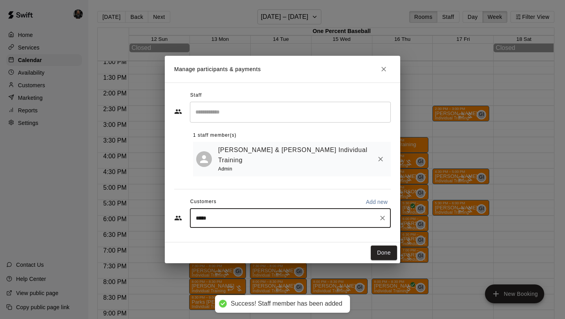
type input "******"
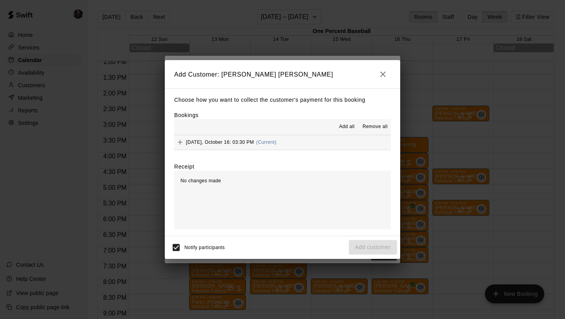
click at [345, 129] on span "Add all" at bounding box center [347, 127] width 16 height 8
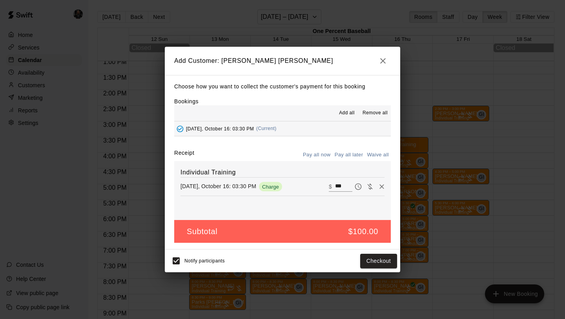
click at [353, 158] on button "Pay all later" at bounding box center [349, 155] width 33 height 12
click at [375, 259] on button "Add customer" at bounding box center [373, 261] width 48 height 15
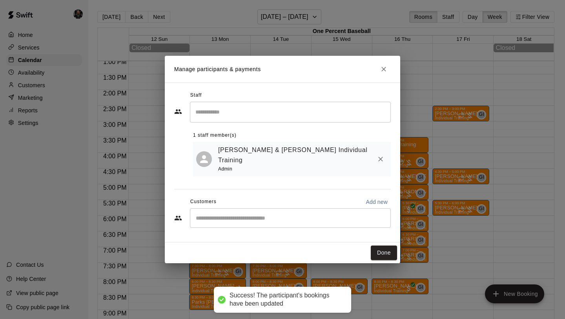
click at [384, 236] on div "Staff ​ 1 staff member(s) [PERSON_NAME] & [PERSON_NAME] Individual Training Adm…" at bounding box center [282, 162] width 217 height 146
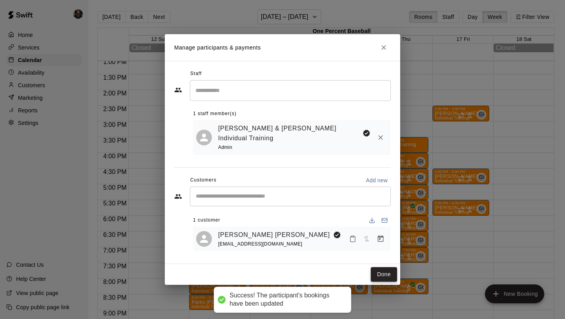
click at [376, 267] on button "Done" at bounding box center [384, 274] width 26 height 15
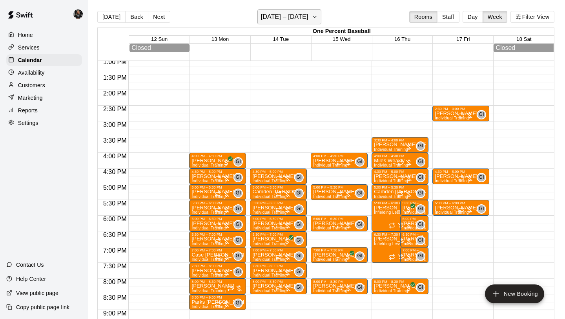
click at [274, 16] on h6 "[DATE] – [DATE]" at bounding box center [285, 16] width 48 height 11
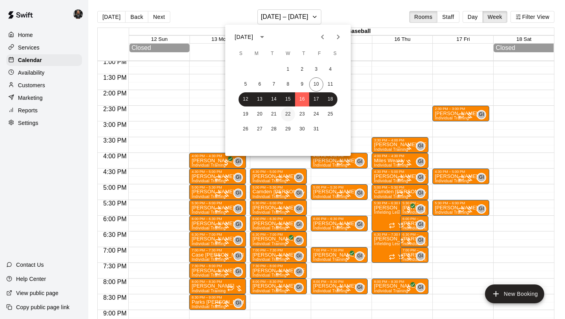
click at [287, 110] on button "22" at bounding box center [288, 114] width 14 height 14
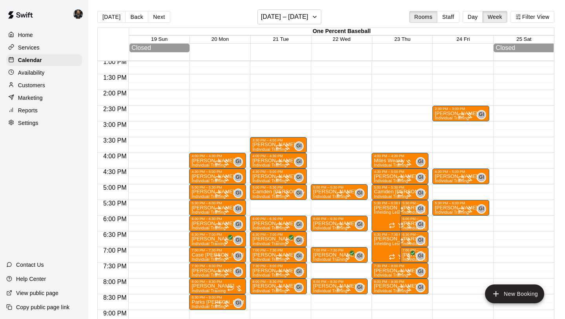
click at [383, 141] on div "12:00 AM – 6:00 AM Closed 4:00 PM – 4:30 PM Miles Weakly Individual Training GI…" at bounding box center [400, 27] width 57 height 754
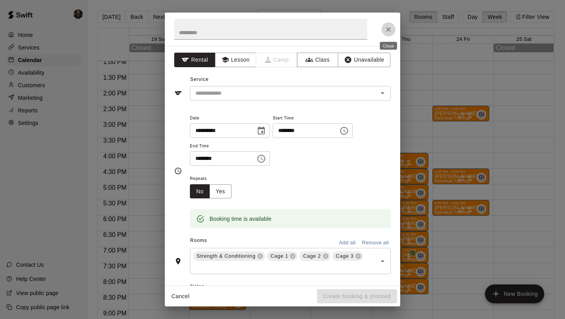
click at [386, 29] on icon "Close" at bounding box center [389, 30] width 8 height 8
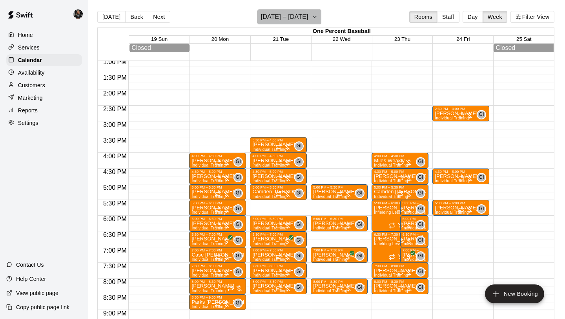
click at [301, 13] on h6 "[DATE] – [DATE]" at bounding box center [285, 16] width 48 height 11
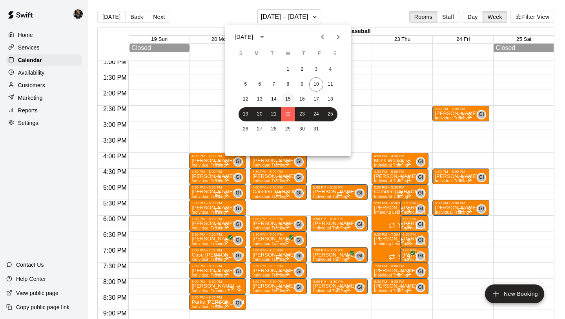
click at [289, 100] on button "15" at bounding box center [288, 99] width 14 height 14
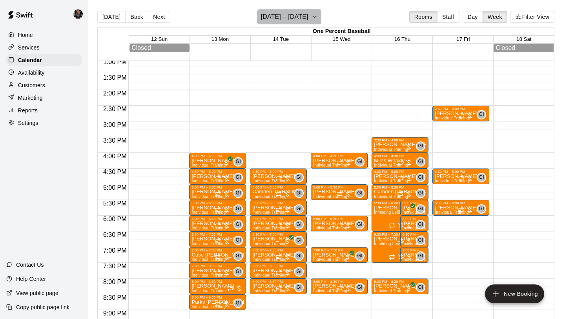
click at [292, 24] on button "[DATE] – [DATE]" at bounding box center [290, 16] width 64 height 15
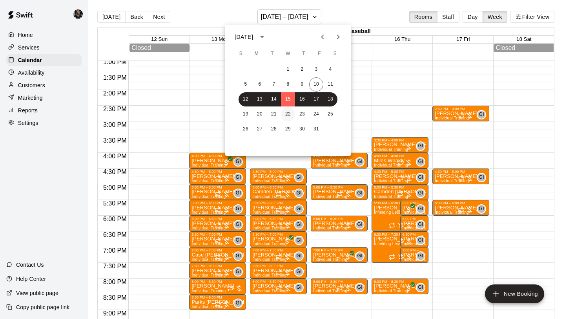
click at [293, 115] on button "22" at bounding box center [288, 114] width 14 height 14
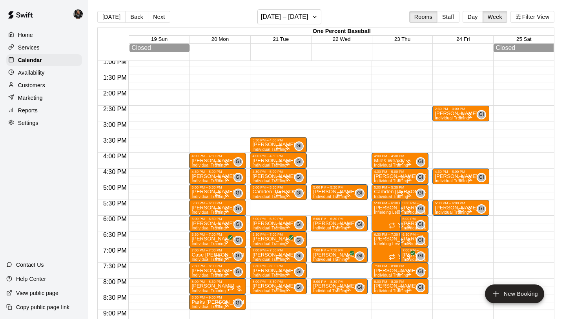
click at [327, 159] on div "12:00 AM – 6:00 AM Closed 5:00 PM – 5:30 PM [PERSON_NAME] Individual Training G…" at bounding box center [339, 27] width 57 height 754
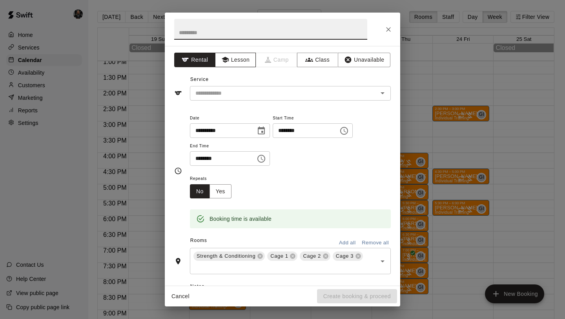
click at [244, 60] on button "Lesson" at bounding box center [235, 60] width 41 height 15
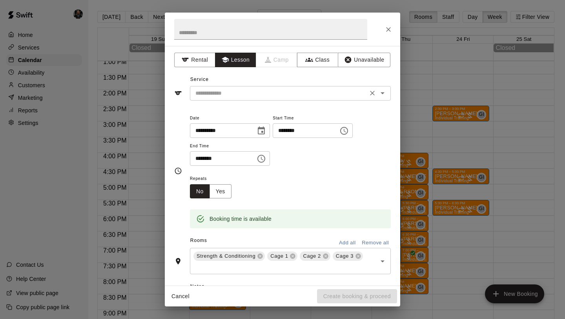
click at [267, 91] on input "text" at bounding box center [278, 93] width 173 height 10
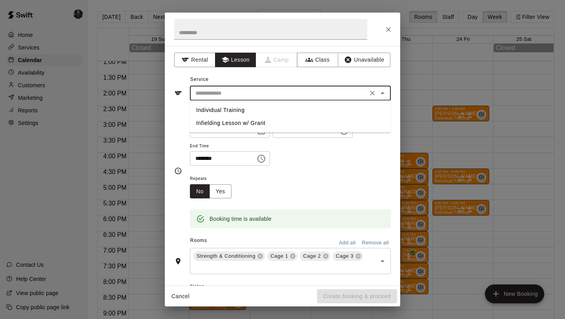
click at [281, 113] on li "Individual Training" at bounding box center [290, 110] width 201 height 13
type input "**********"
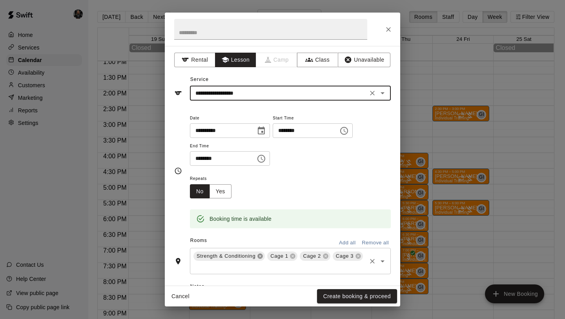
click at [261, 258] on icon at bounding box center [260, 256] width 6 height 6
click at [253, 257] on icon at bounding box center [251, 256] width 5 height 5
click at [251, 254] on icon at bounding box center [251, 256] width 5 height 5
click at [219, 187] on button "Yes" at bounding box center [221, 191] width 22 height 15
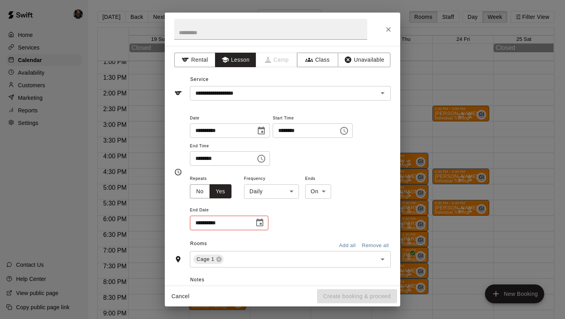
click at [269, 190] on body "Home Services Calendar Availability Customers Marketing Reports Settings Contac…" at bounding box center [282, 165] width 565 height 331
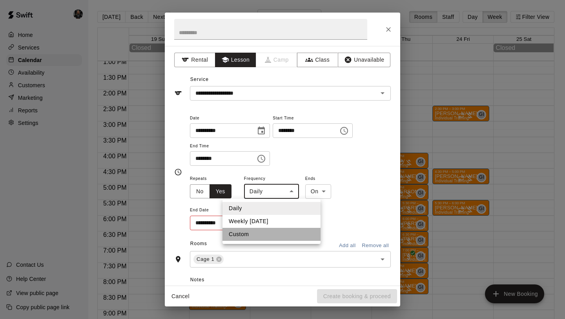
click at [270, 234] on li "Custom" at bounding box center [272, 234] width 98 height 13
type input "******"
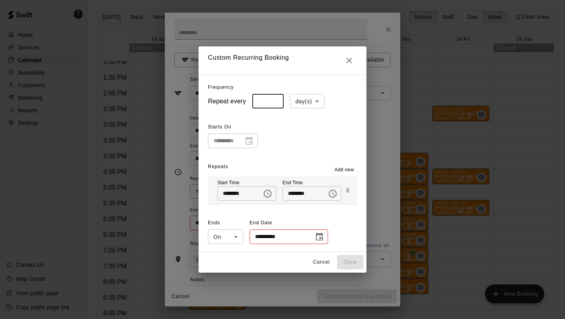
type input "*"
click at [274, 99] on input "*" at bounding box center [267, 101] width 31 height 15
click at [310, 101] on body "Home Services Calendar Availability Customers Marketing Reports Settings Contac…" at bounding box center [282, 165] width 565 height 331
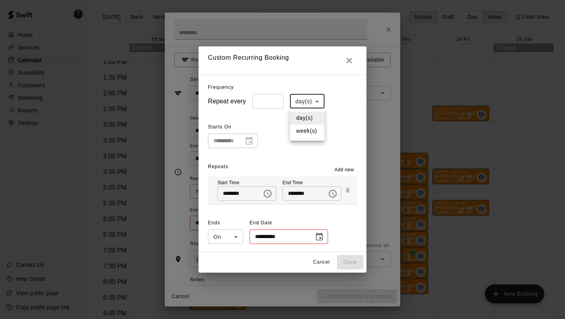
click at [311, 131] on li "week(s)" at bounding box center [307, 130] width 35 height 13
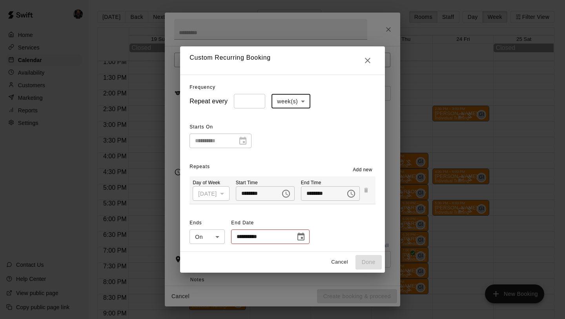
type input "******"
click at [296, 241] on icon "Choose date" at bounding box center [300, 236] width 9 height 9
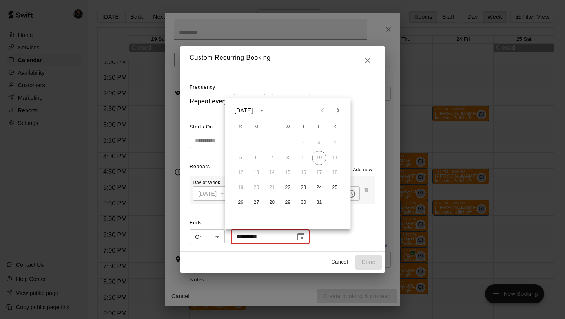
click at [333, 112] on button "Next month" at bounding box center [339, 110] width 16 height 16
click at [288, 176] on button "17" at bounding box center [288, 173] width 14 height 14
type input "**********"
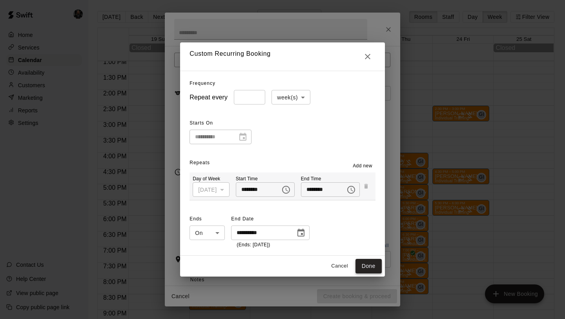
click at [377, 267] on button "Done" at bounding box center [369, 266] width 26 height 15
type input "**********"
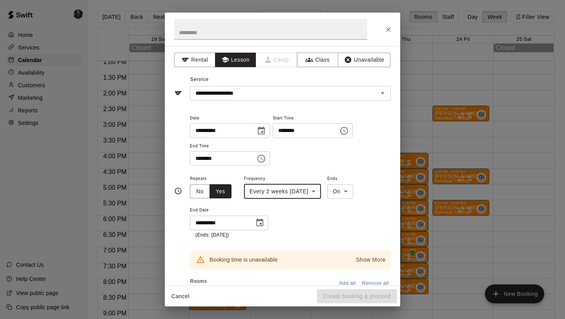
scroll to position [32, 0]
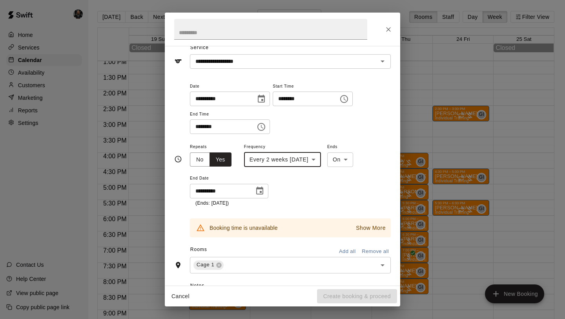
click at [362, 229] on p "Show More" at bounding box center [371, 228] width 30 height 8
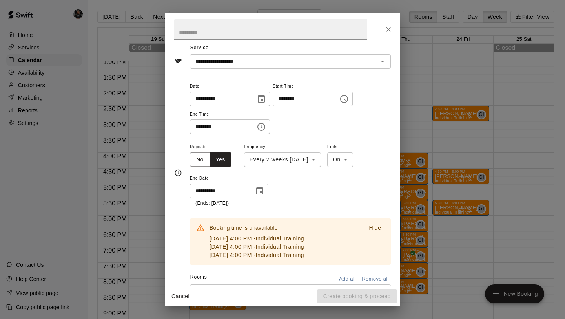
click at [381, 24] on div at bounding box center [283, 29] width 236 height 33
click at [382, 25] on div at bounding box center [283, 29] width 236 height 33
click at [387, 29] on icon "Close" at bounding box center [389, 30] width 8 height 8
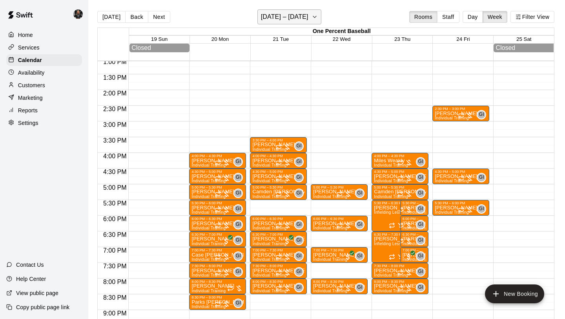
click at [294, 16] on h6 "[DATE] – [DATE]" at bounding box center [285, 16] width 48 height 11
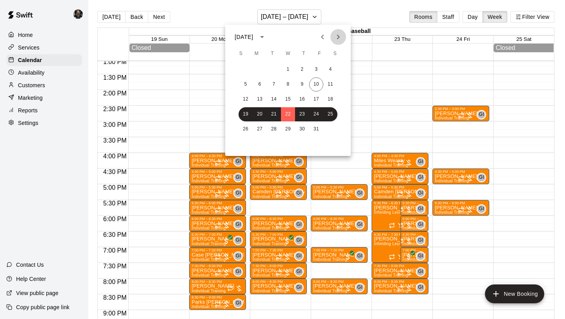
click at [340, 35] on icon "Next month" at bounding box center [338, 36] width 9 height 9
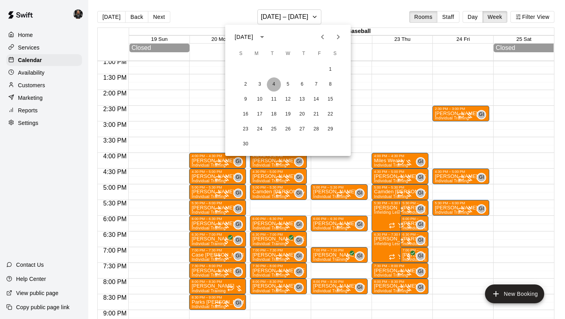
click at [277, 82] on button "4" at bounding box center [274, 84] width 14 height 14
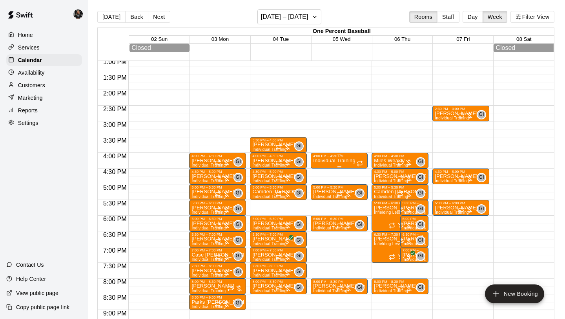
click at [342, 161] on p "Individual Training" at bounding box center [334, 161] width 42 height 0
click at [321, 207] on icon "delete" at bounding box center [321, 206] width 5 height 7
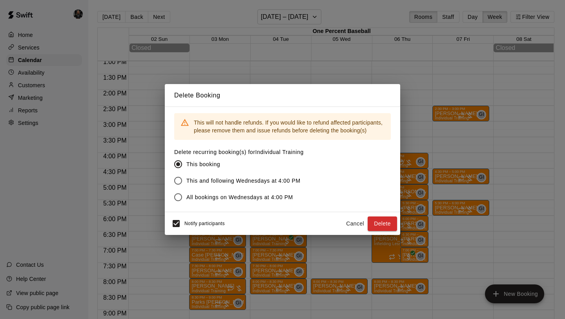
click at [382, 222] on button "Delete" at bounding box center [382, 223] width 29 height 15
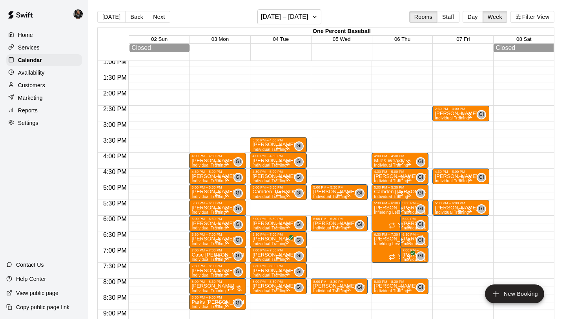
click at [287, 25] on div "[DATE] Back Next [DATE] – [DATE] Rooms Staff Day Week Filter View" at bounding box center [325, 18] width 457 height 18
click at [287, 20] on h6 "[DATE] – [DATE]" at bounding box center [285, 16] width 48 height 11
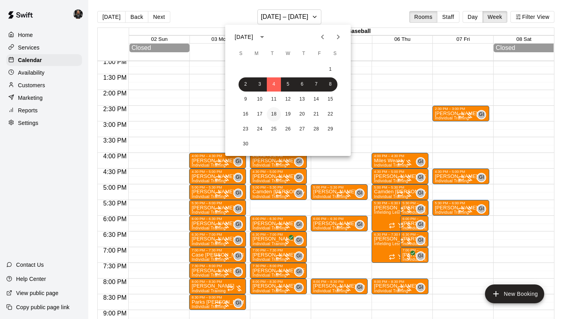
click at [274, 112] on button "18" at bounding box center [274, 114] width 14 height 14
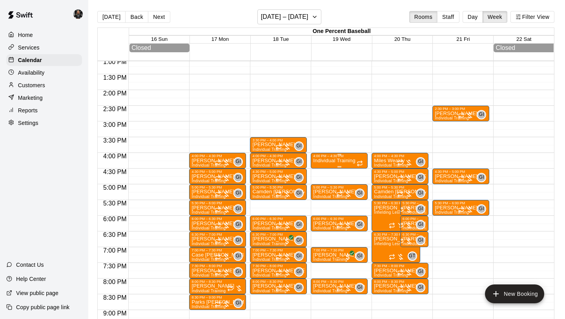
click at [335, 161] on p "Individual Training" at bounding box center [334, 161] width 42 height 0
click at [321, 211] on button "delete" at bounding box center [322, 207] width 16 height 16
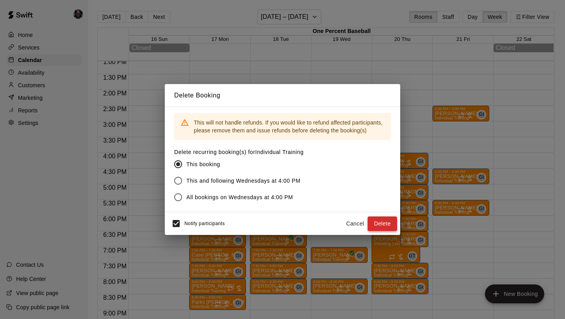
click at [381, 219] on button "Delete" at bounding box center [382, 223] width 29 height 15
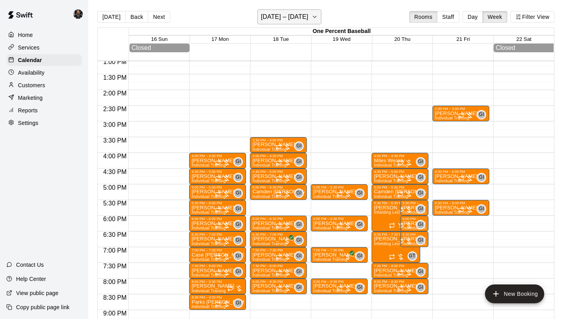
click at [274, 21] on h6 "[DATE] – [DATE]" at bounding box center [285, 16] width 48 height 11
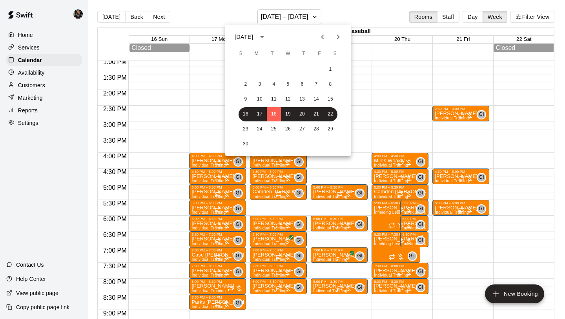
click at [338, 41] on icon "Next month" at bounding box center [338, 36] width 9 height 9
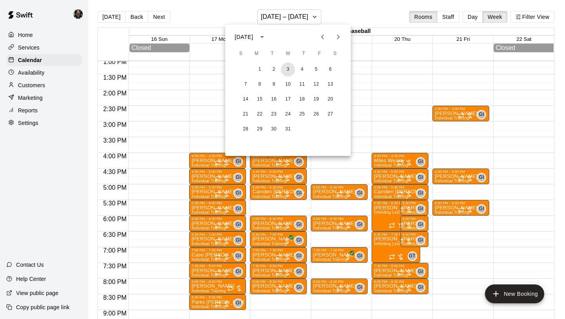
click at [287, 71] on button "3" at bounding box center [288, 69] width 14 height 14
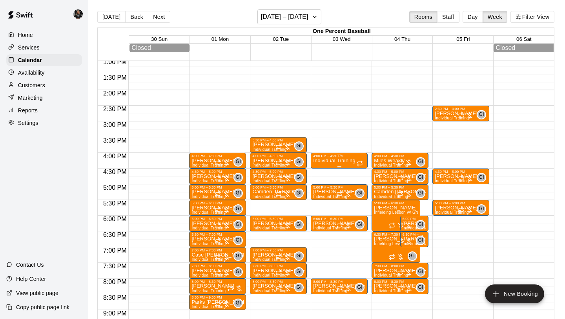
click at [327, 156] on div "4:00 PM – 4:30 PM" at bounding box center [339, 156] width 52 height 4
click at [324, 198] on icon "delete" at bounding box center [321, 199] width 9 height 9
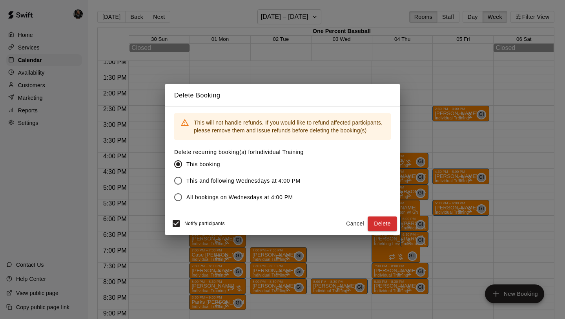
click at [380, 225] on button "Delete" at bounding box center [382, 223] width 29 height 15
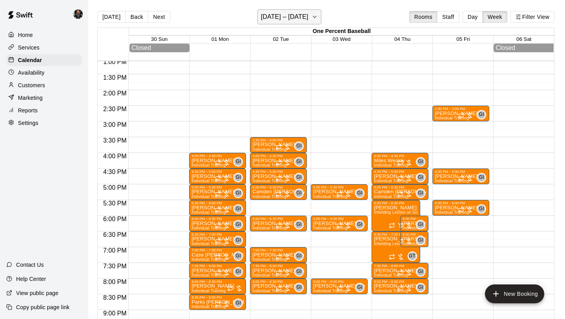
click at [283, 16] on h6 "[DATE] – [DATE]" at bounding box center [285, 16] width 48 height 11
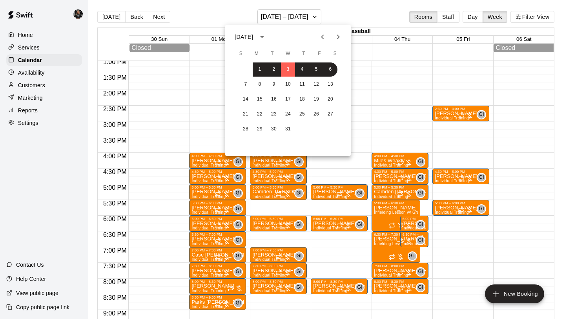
click at [321, 31] on button "Previous month" at bounding box center [323, 37] width 16 height 16
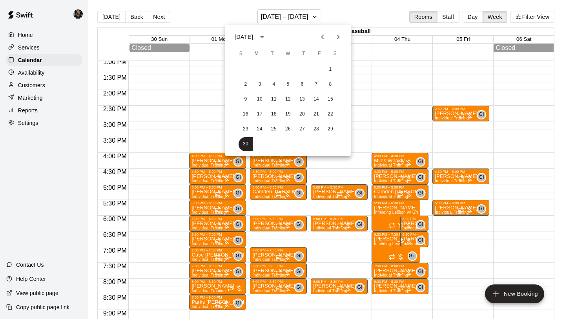
click at [318, 35] on icon "Previous month" at bounding box center [322, 36] width 9 height 9
click at [285, 112] on button "22" at bounding box center [288, 114] width 14 height 14
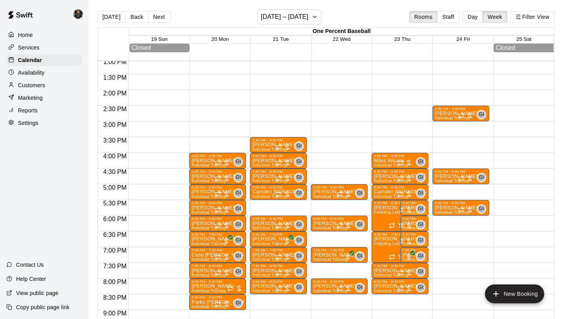
click at [327, 158] on div "12:00 AM – 6:00 AM Closed 5:00 PM – 5:30 PM [PERSON_NAME] Individual Training G…" at bounding box center [339, 27] width 57 height 754
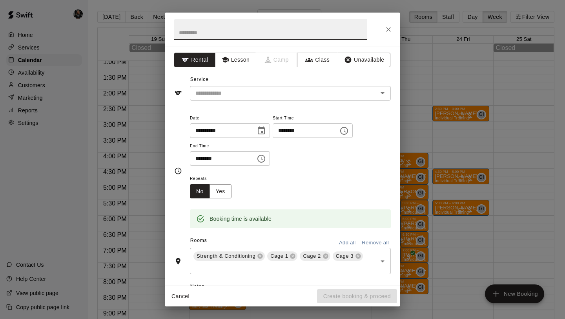
click at [241, 71] on div "**********" at bounding box center [283, 166] width 236 height 240
click at [240, 58] on button "Lesson" at bounding box center [235, 60] width 41 height 15
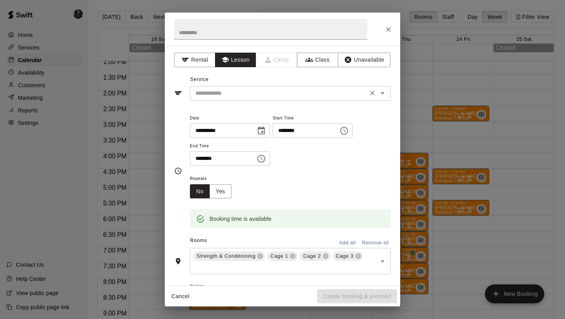
click at [243, 86] on div "​" at bounding box center [290, 93] width 201 height 15
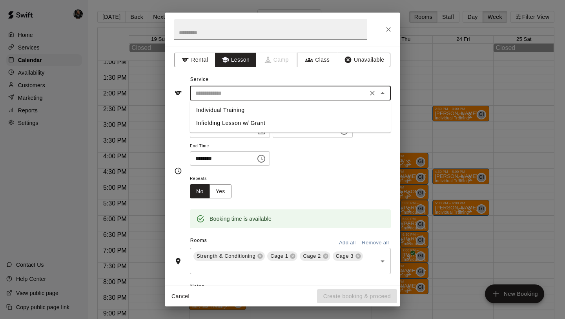
click at [243, 104] on li "Individual Training" at bounding box center [290, 110] width 201 height 13
type input "**********"
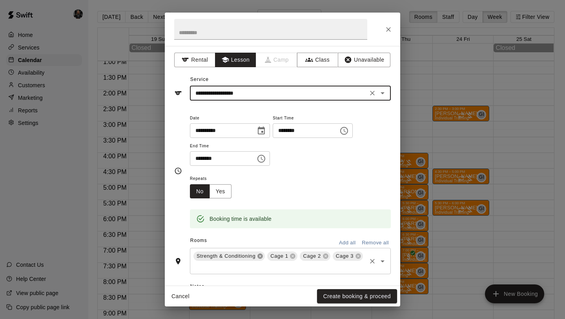
click at [260, 254] on icon at bounding box center [260, 256] width 5 height 5
click at [250, 257] on icon at bounding box center [252, 256] width 6 height 6
click at [250, 257] on icon at bounding box center [251, 256] width 5 height 5
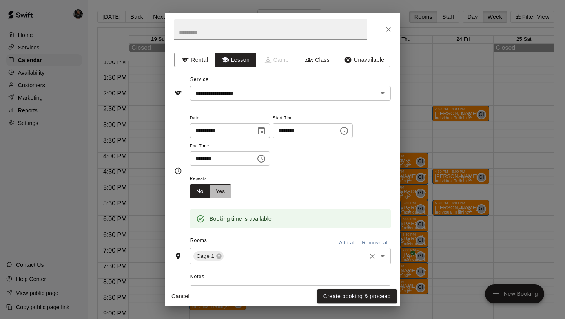
click at [228, 194] on button "Yes" at bounding box center [221, 191] width 22 height 15
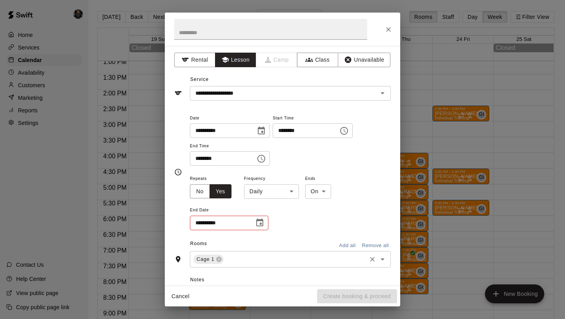
click at [269, 196] on body "Home Services Calendar Availability Customers Marketing Reports Settings Contac…" at bounding box center [282, 165] width 565 height 331
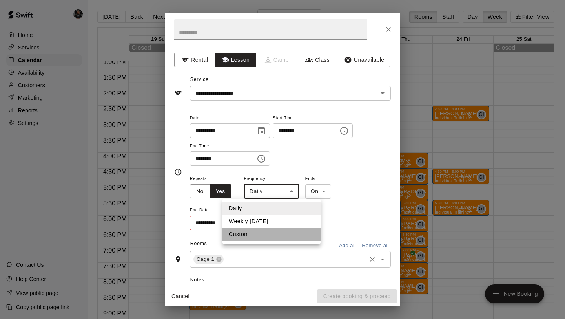
click at [267, 231] on li "Custom" at bounding box center [272, 234] width 98 height 13
type input "******"
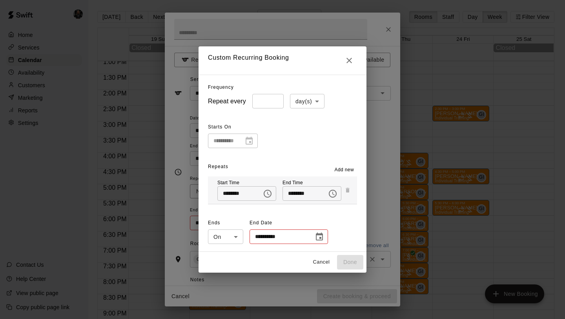
type input "*"
click at [278, 99] on input "*" at bounding box center [267, 101] width 31 height 15
click at [312, 104] on body "Home Services Calendar Availability Customers Marketing Reports Settings Contac…" at bounding box center [282, 165] width 565 height 331
click at [309, 132] on li "week(s)" at bounding box center [307, 130] width 35 height 13
type input "******"
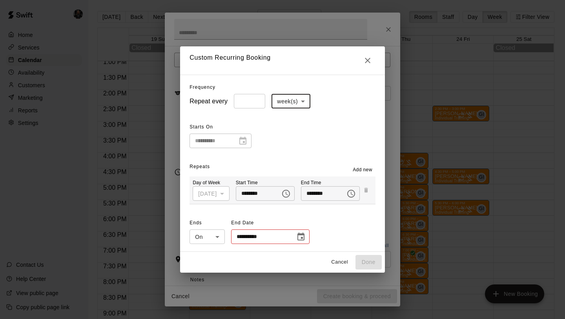
click at [298, 238] on icon "Choose date" at bounding box center [301, 236] width 7 height 8
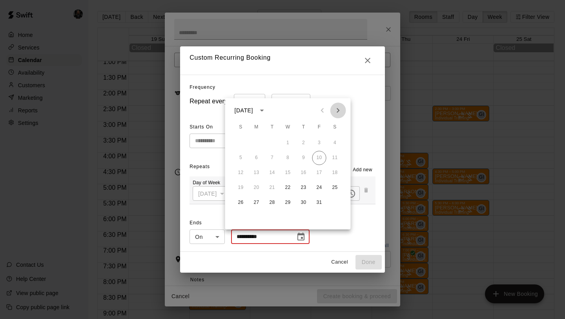
click at [339, 108] on icon "Next month" at bounding box center [338, 110] width 9 height 9
click at [322, 111] on icon "Previous month" at bounding box center [322, 110] width 3 height 5
click at [288, 172] on button "17" at bounding box center [288, 173] width 14 height 14
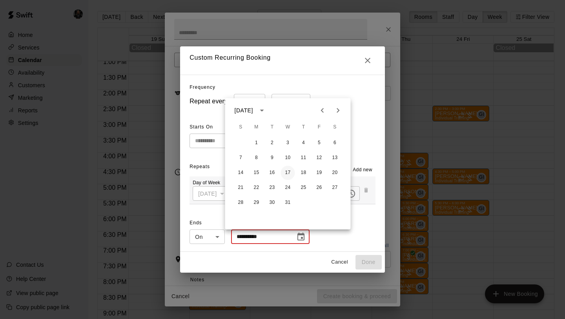
type input "**********"
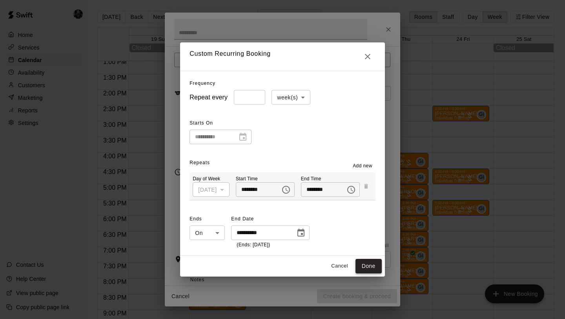
click at [380, 270] on button "Done" at bounding box center [369, 266] width 26 height 15
type input "**********"
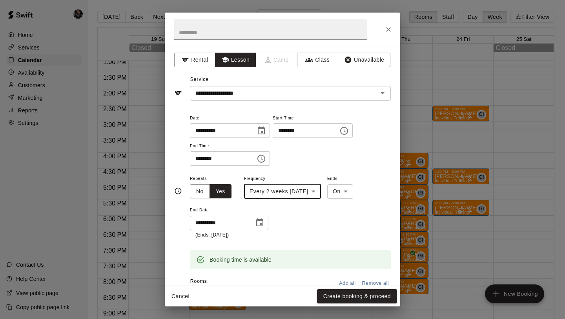
click at [361, 293] on button "Create booking & proceed" at bounding box center [357, 296] width 80 height 15
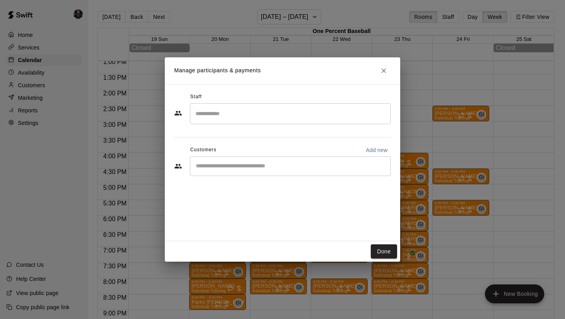
click at [258, 120] on div "​" at bounding box center [290, 113] width 201 height 21
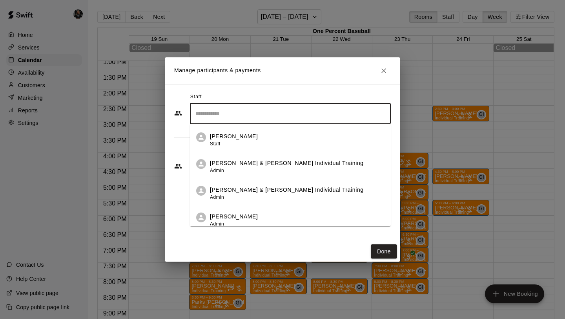
click at [252, 183] on li "[PERSON_NAME] & [PERSON_NAME] Individual Training Admin" at bounding box center [290, 190] width 201 height 27
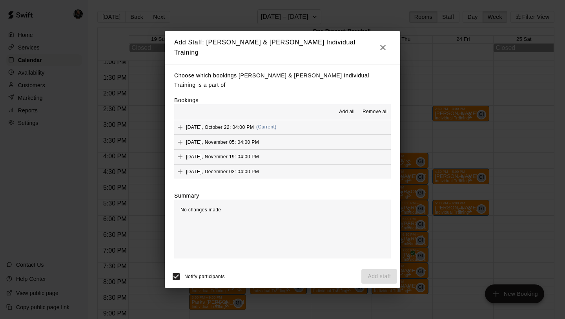
click at [348, 108] on span "Add all" at bounding box center [347, 112] width 16 height 8
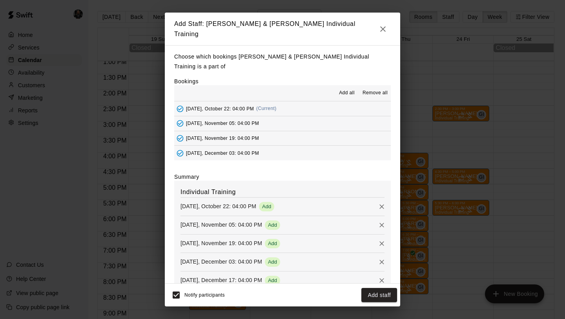
click at [378, 288] on button "Add staff" at bounding box center [380, 295] width 36 height 15
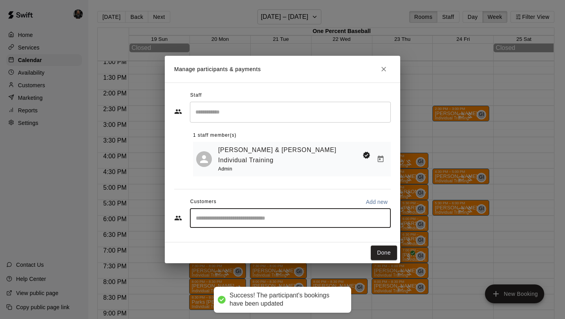
click at [296, 214] on input "Start typing to search customers..." at bounding box center [291, 218] width 194 height 8
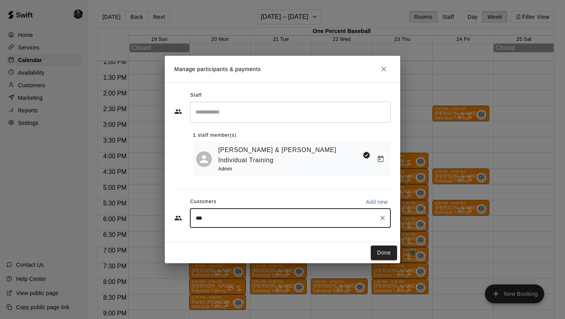
type input "****"
click at [293, 231] on div "[PERSON_NAME] [PERSON_NAME] [EMAIL_ADDRESS][DOMAIN_NAME]" at bounding box center [298, 232] width 173 height 17
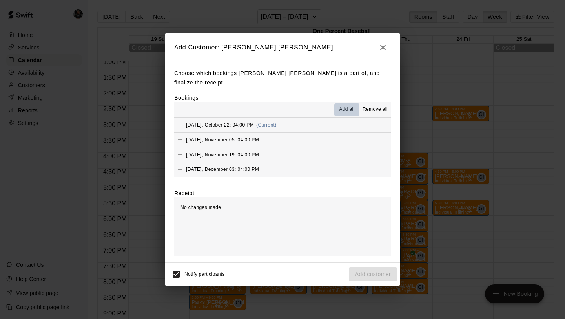
click at [351, 106] on span "Add all" at bounding box center [347, 110] width 16 height 8
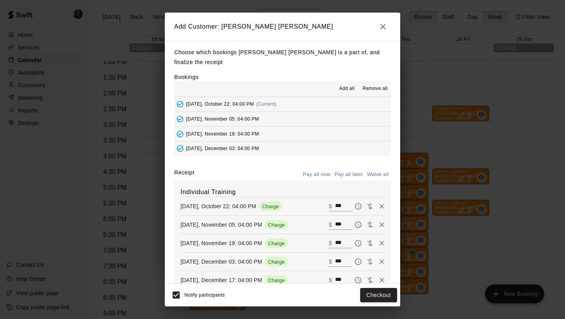
click at [353, 168] on button "Pay all later" at bounding box center [349, 174] width 33 height 12
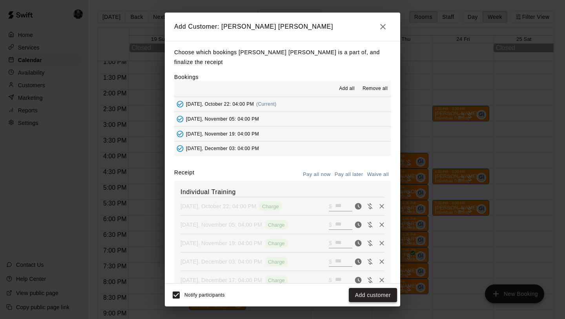
click at [372, 299] on button "Add customer" at bounding box center [373, 295] width 48 height 15
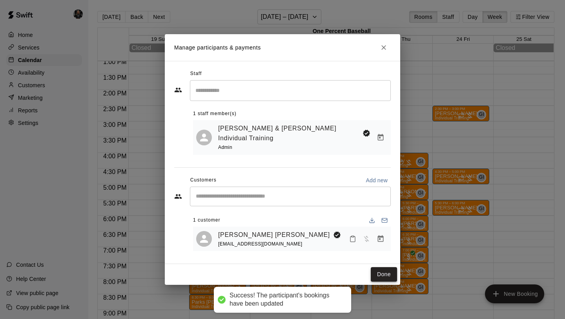
click at [380, 268] on button "Done" at bounding box center [384, 274] width 26 height 15
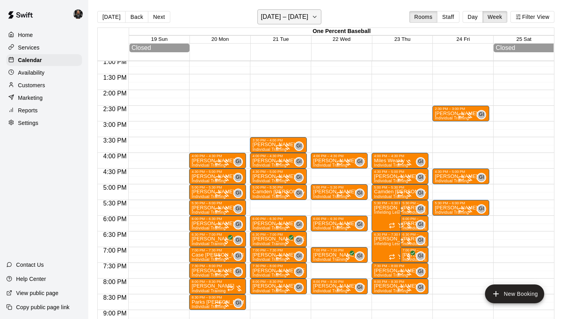
click at [280, 14] on h6 "[DATE] – [DATE]" at bounding box center [285, 16] width 48 height 11
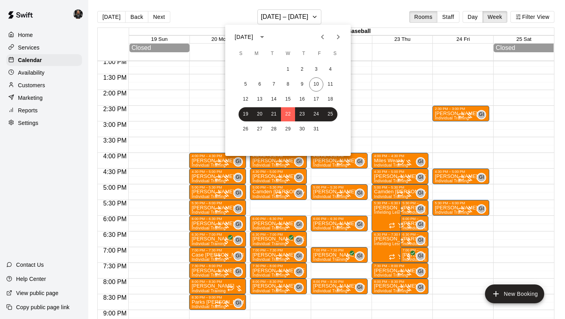
click at [339, 35] on icon "Next month" at bounding box center [338, 36] width 9 height 9
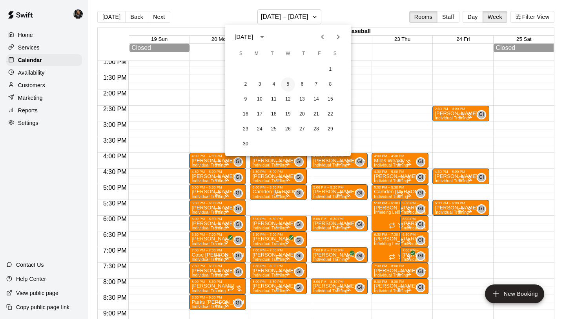
click at [286, 85] on button "5" at bounding box center [288, 84] width 14 height 14
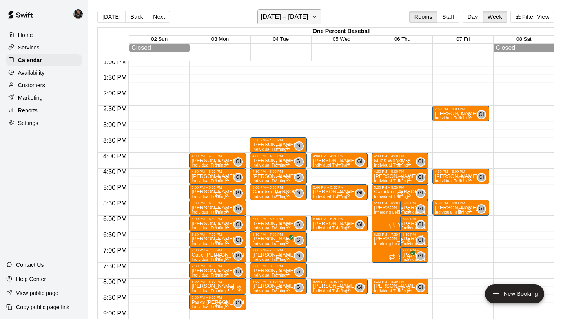
click at [283, 14] on h6 "[DATE] – [DATE]" at bounding box center [285, 16] width 48 height 11
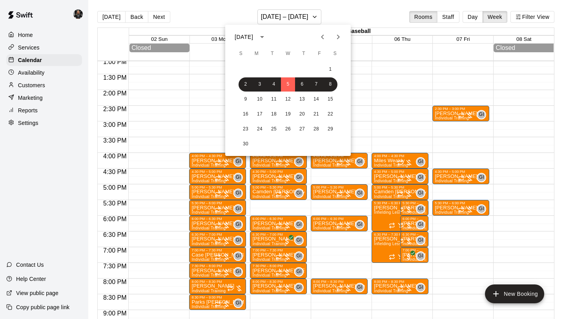
click at [281, 121] on div "1 2 3 4 5 6 7 8 9 10 11 12 13 14 15 16 17 18 19 20 21 22 23 24 25 26 27 28 29 30" at bounding box center [288, 107] width 126 height 90
click at [289, 114] on button "19" at bounding box center [288, 114] width 14 height 14
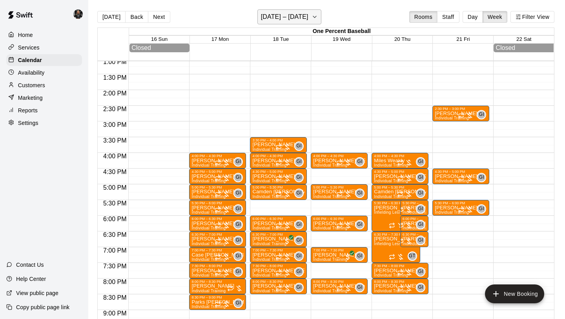
click at [285, 17] on h6 "[DATE] – [DATE]" at bounding box center [285, 16] width 48 height 11
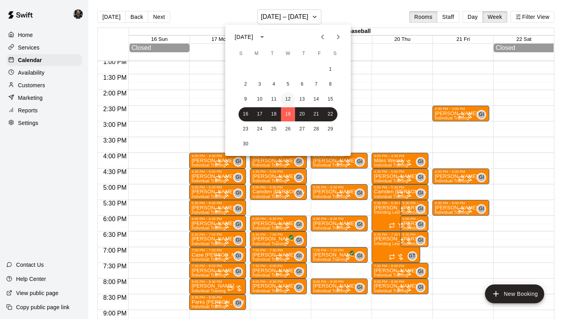
click at [285, 102] on button "12" at bounding box center [288, 99] width 14 height 14
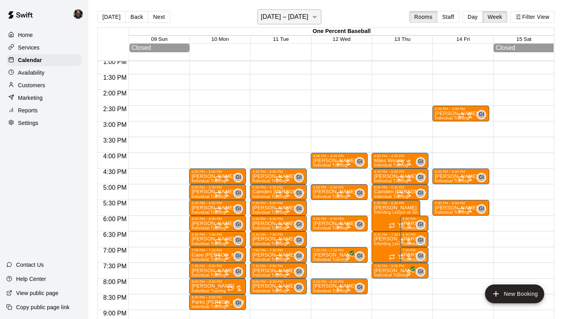
click at [281, 22] on h6 "[DATE] – [DATE]" at bounding box center [285, 16] width 48 height 11
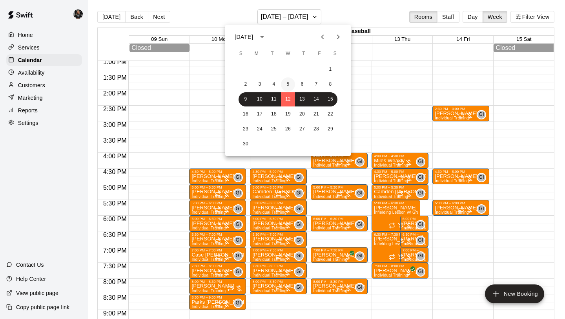
click at [285, 83] on button "5" at bounding box center [288, 84] width 14 height 14
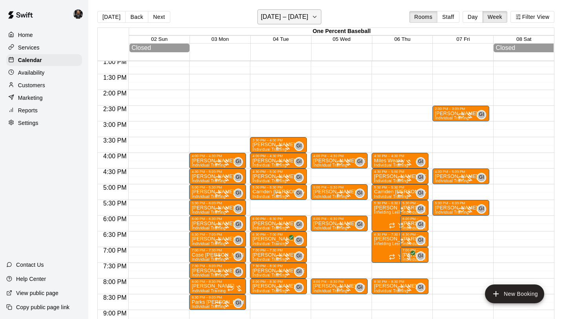
click at [286, 23] on button "[DATE] – [DATE]" at bounding box center [290, 16] width 64 height 15
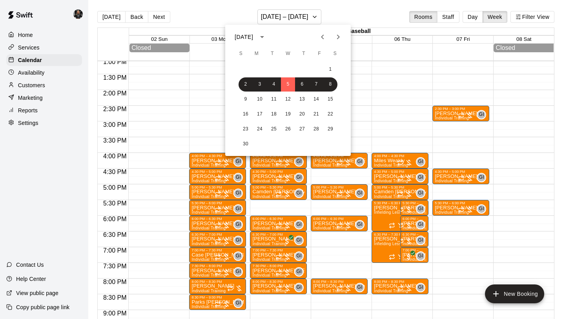
click at [323, 36] on icon "Previous month" at bounding box center [322, 36] width 9 height 9
click at [314, 84] on button "10" at bounding box center [316, 84] width 14 height 14
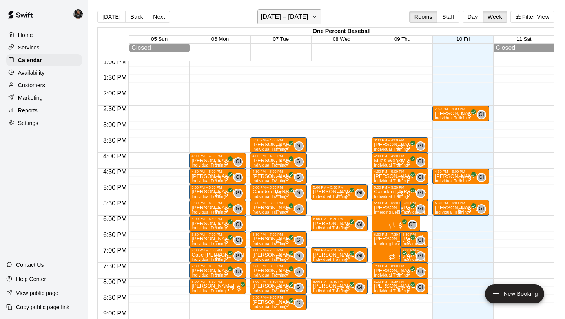
click at [282, 21] on h6 "[DATE] – [DATE]" at bounding box center [285, 16] width 48 height 11
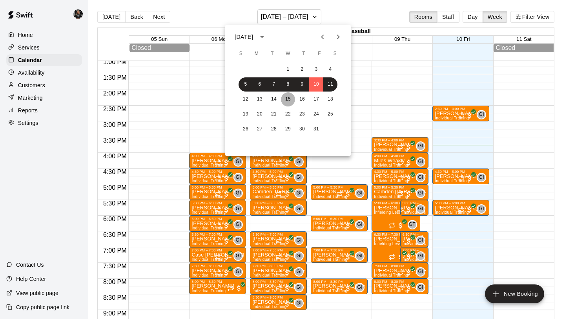
click at [290, 104] on button "15" at bounding box center [288, 99] width 14 height 14
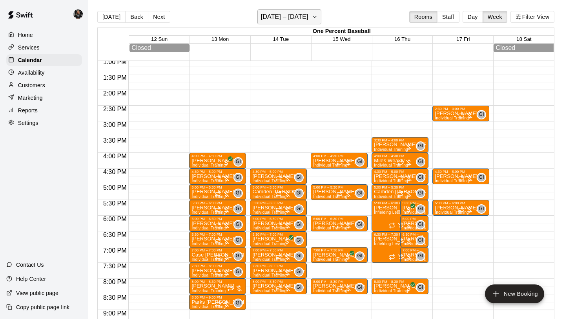
click at [287, 14] on h6 "[DATE] – [DATE]" at bounding box center [285, 16] width 48 height 11
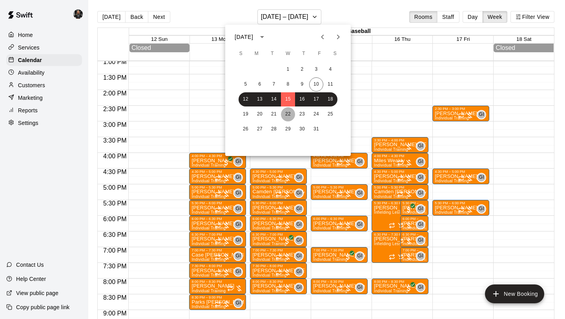
click at [291, 114] on button "22" at bounding box center [288, 114] width 14 height 14
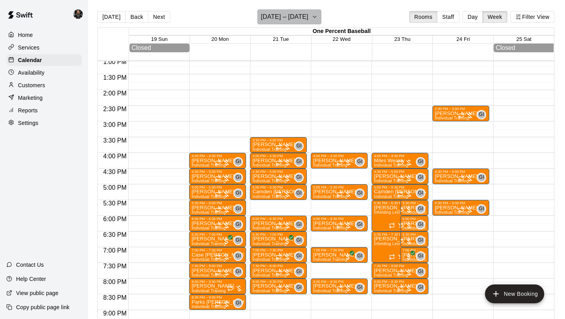
click at [298, 20] on h6 "[DATE] – [DATE]" at bounding box center [285, 16] width 48 height 11
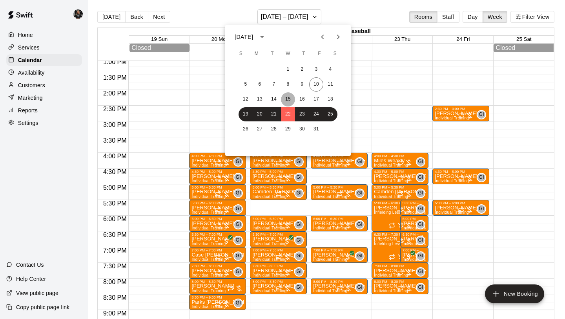
click at [293, 98] on button "15" at bounding box center [288, 99] width 14 height 14
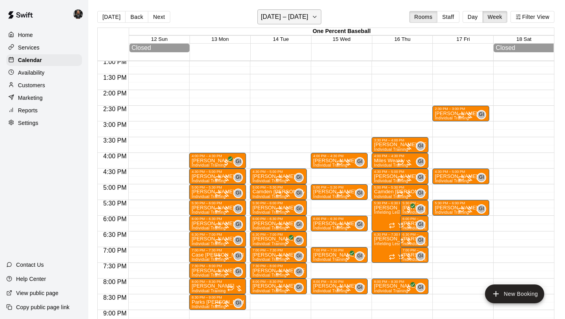
click at [296, 22] on h6 "[DATE] – [DATE]" at bounding box center [285, 16] width 48 height 11
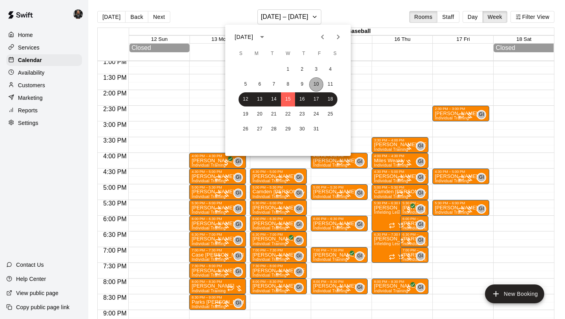
click at [310, 82] on button "10" at bounding box center [316, 84] width 14 height 14
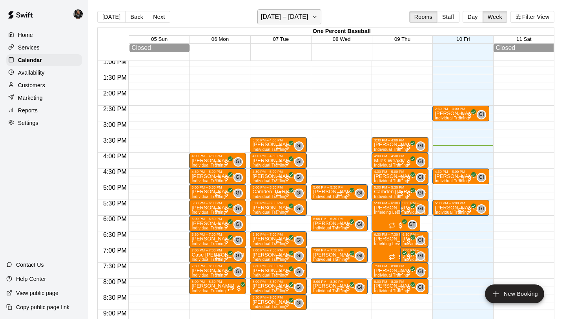
click at [297, 18] on h6 "[DATE] – [DATE]" at bounding box center [285, 16] width 48 height 11
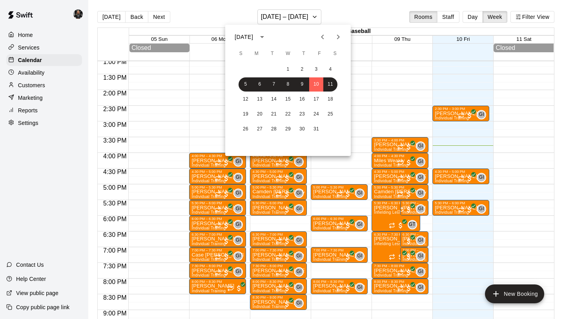
click at [297, 20] on div at bounding box center [282, 159] width 565 height 319
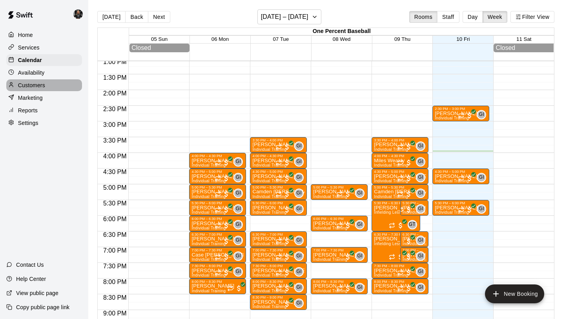
click at [27, 81] on p "Customers" at bounding box center [31, 85] width 27 height 8
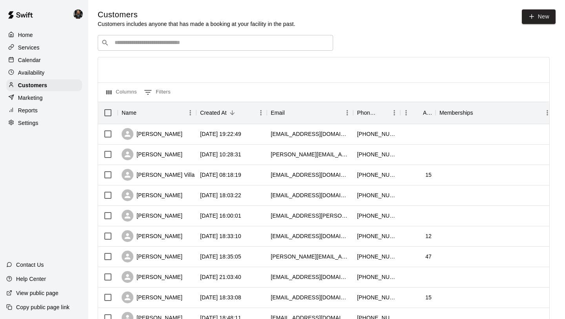
click at [181, 42] on input "Search customers by name or email" at bounding box center [221, 43] width 218 height 8
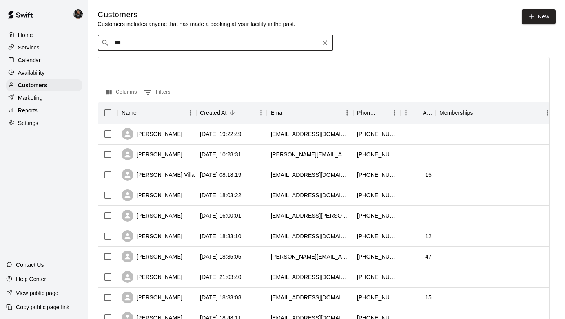
type input "****"
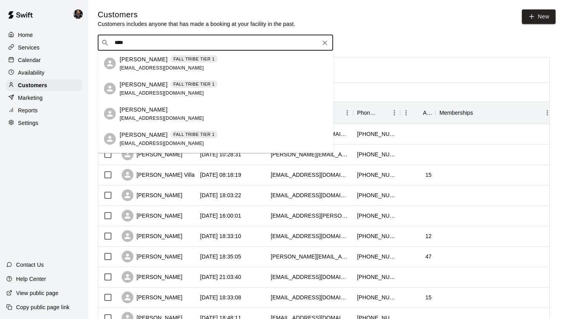
click at [238, 82] on div "[PERSON_NAME] FALL TRIBE TIER 1 [EMAIL_ADDRESS][DOMAIN_NAME]" at bounding box center [223, 88] width 207 height 17
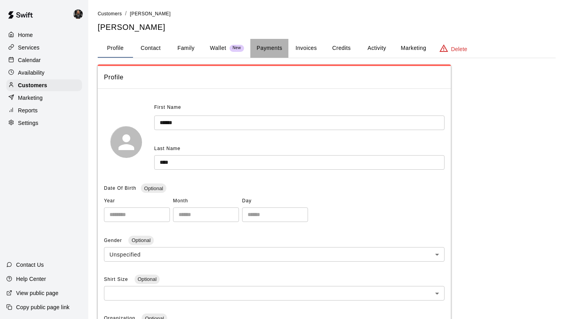
click at [258, 48] on button "Payments" at bounding box center [269, 48] width 38 height 19
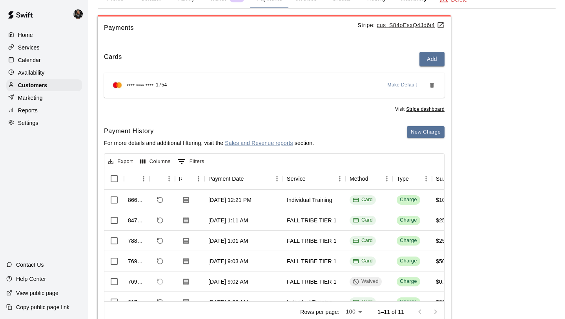
scroll to position [52, 0]
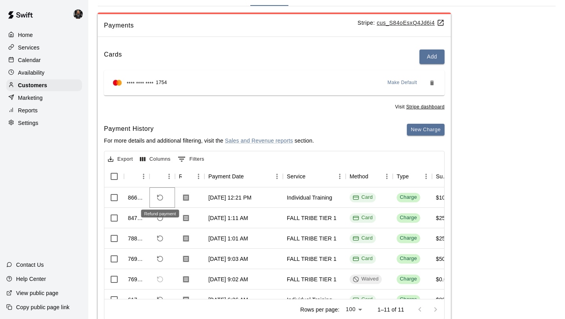
click at [154, 199] on button "Refund payment" at bounding box center [160, 197] width 13 height 13
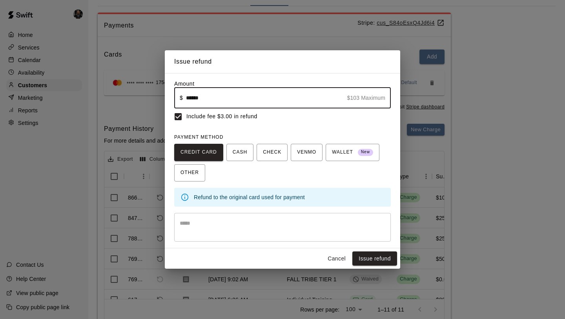
click at [203, 101] on input "******" at bounding box center [265, 98] width 158 height 21
type input "*****"
click at [265, 220] on textarea at bounding box center [283, 227] width 206 height 16
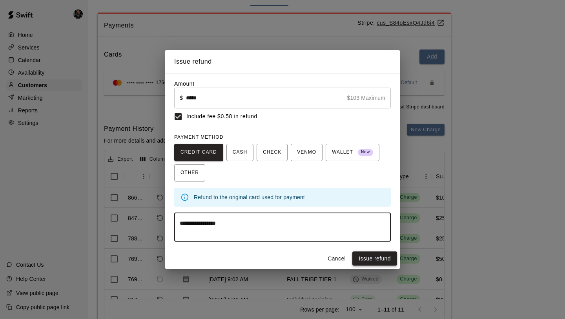
type textarea "**********"
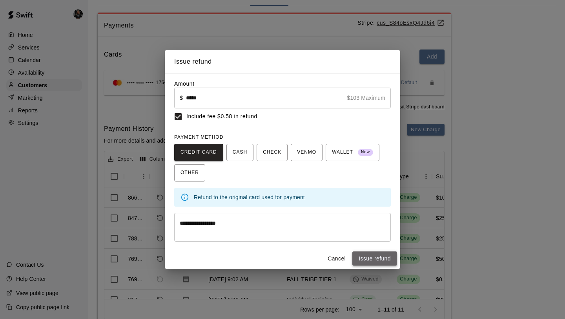
click at [366, 259] on button "Issue refund" at bounding box center [375, 258] width 45 height 15
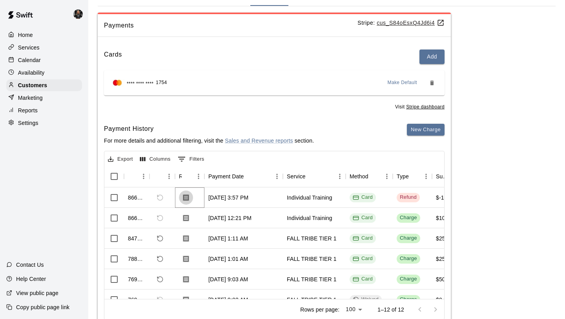
click at [189, 198] on icon "Download Receipt" at bounding box center [186, 198] width 8 height 8
